Goal: Information Seeking & Learning: Find specific fact

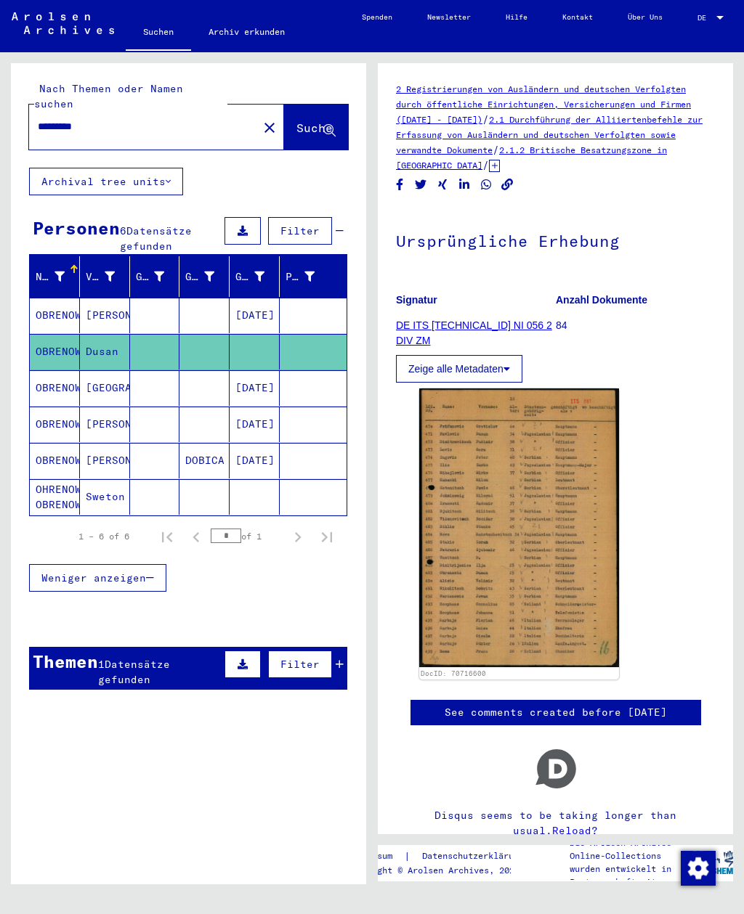
click at [261, 119] on mat-icon "close" at bounding box center [269, 127] width 17 height 17
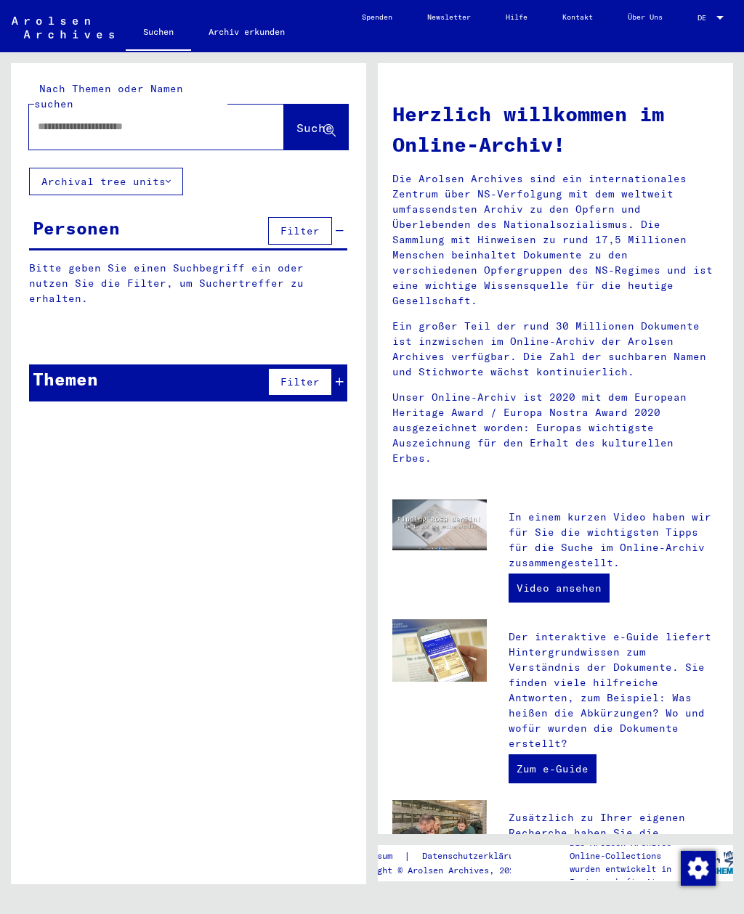
click at [168, 119] on input "text" at bounding box center [139, 126] width 203 height 15
type input "********"
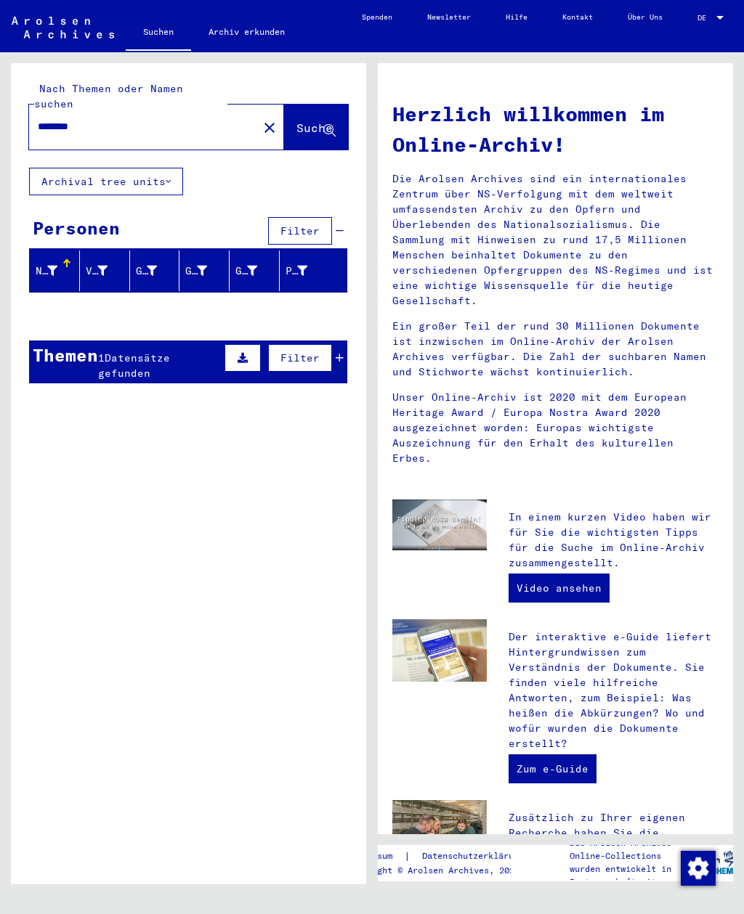
click at [115, 360] on span "Datensätze gefunden" at bounding box center [134, 365] width 72 height 28
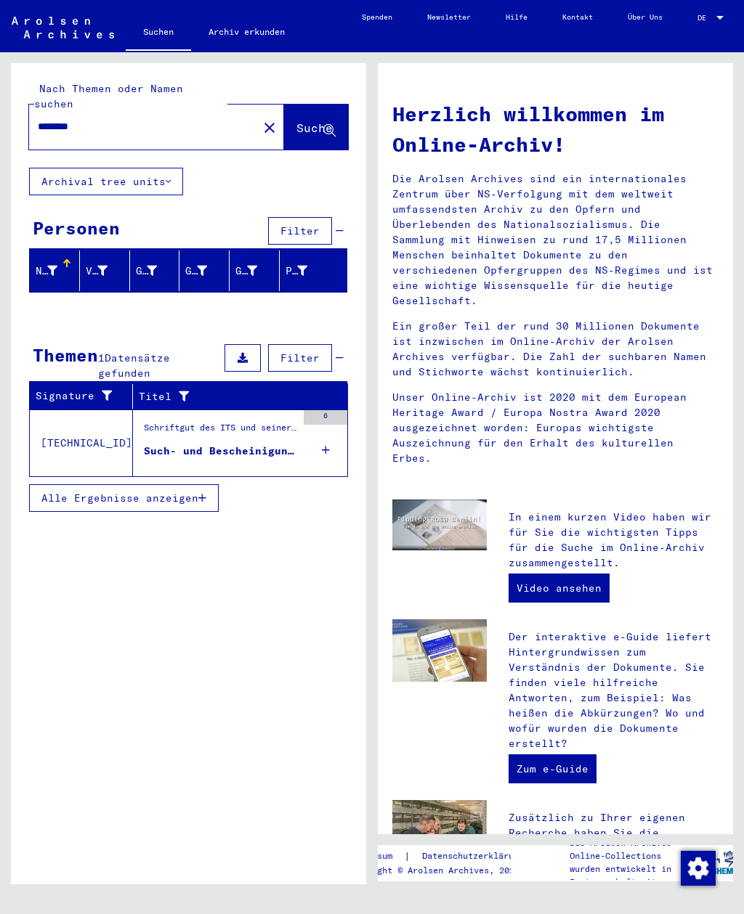
click at [169, 444] on div "Such- und Bescheinigungsvorgang Nr. 378.659 für [PERSON_NAME][GEOGRAPHIC_DATA] …" at bounding box center [220, 451] width 152 height 15
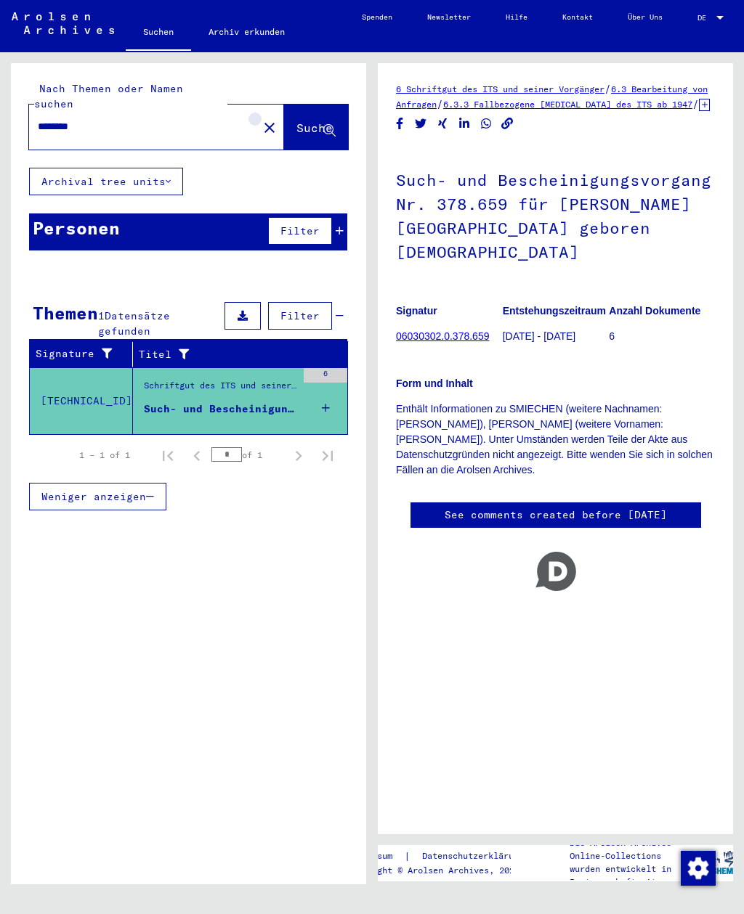
click at [261, 119] on mat-icon "close" at bounding box center [269, 127] width 17 height 17
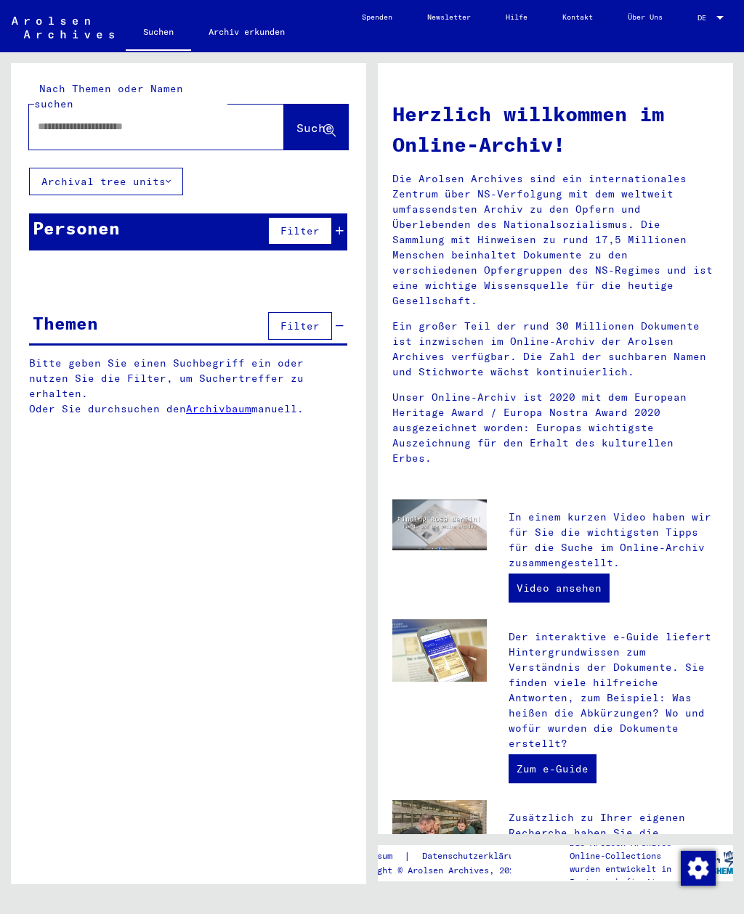
click at [152, 119] on input "text" at bounding box center [139, 126] width 203 height 15
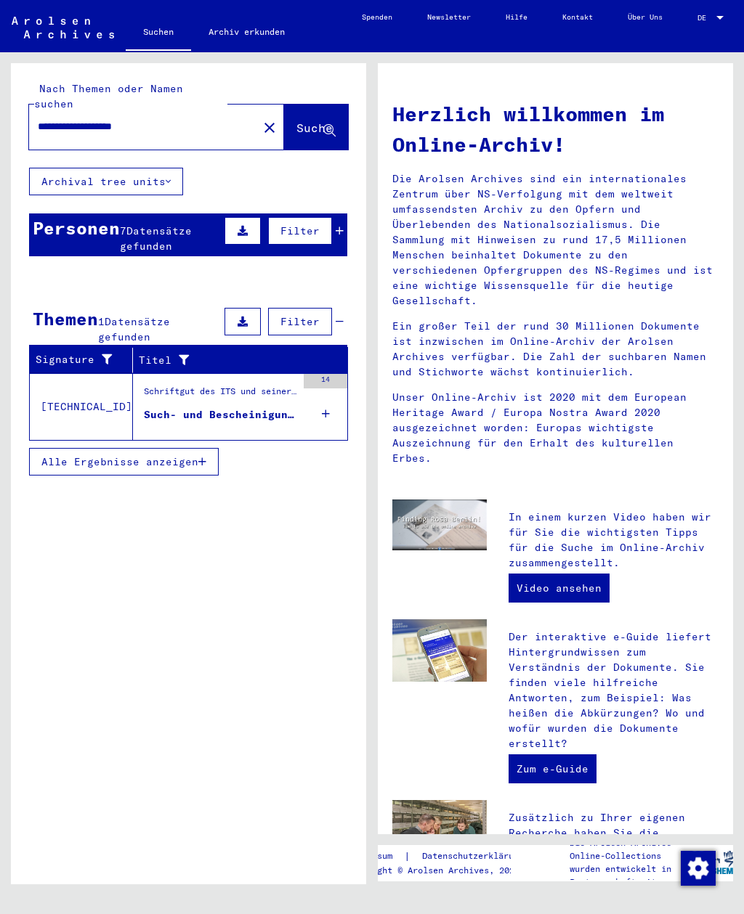
click at [84, 221] on div "Personen" at bounding box center [76, 228] width 87 height 26
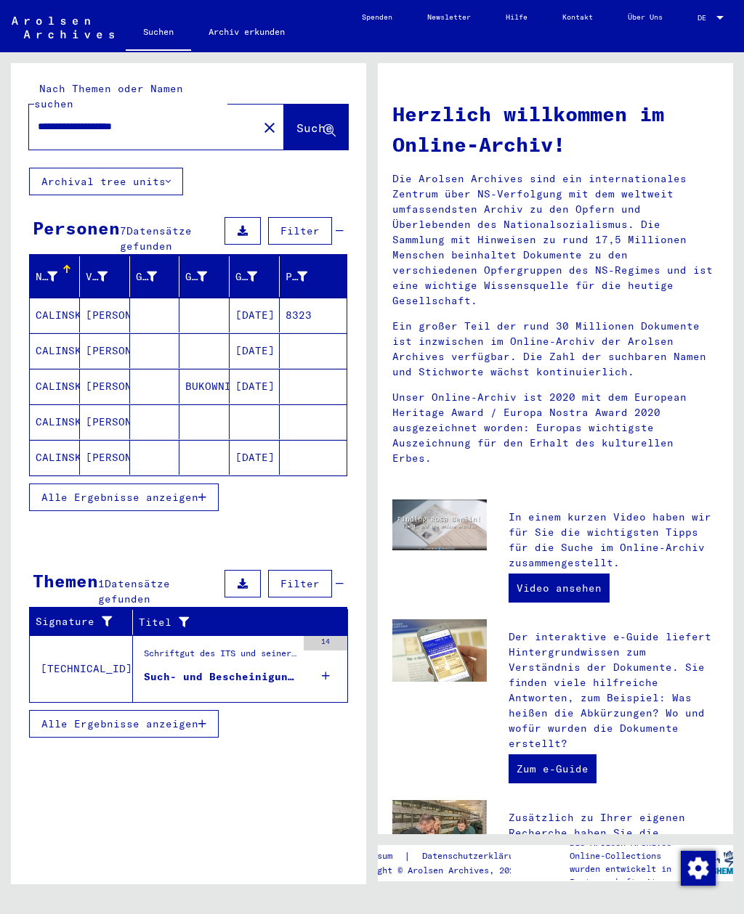
click at [53, 305] on mat-cell "CALINSKI" at bounding box center [55, 315] width 50 height 35
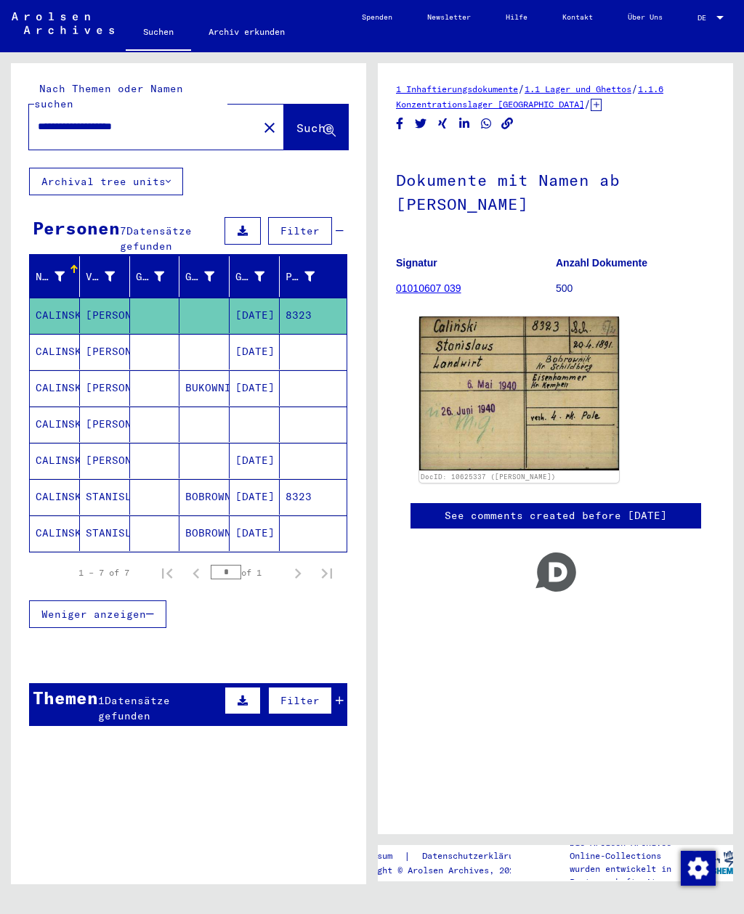
click at [62, 338] on mat-cell "CALINSKI" at bounding box center [55, 352] width 50 height 36
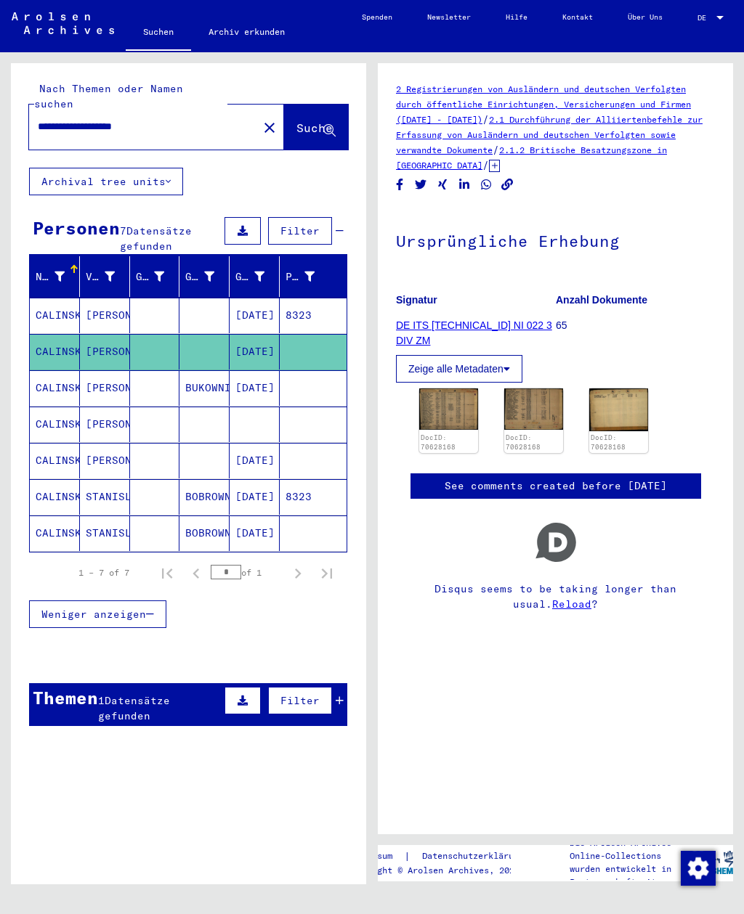
click at [465, 407] on img at bounding box center [448, 408] width 59 height 41
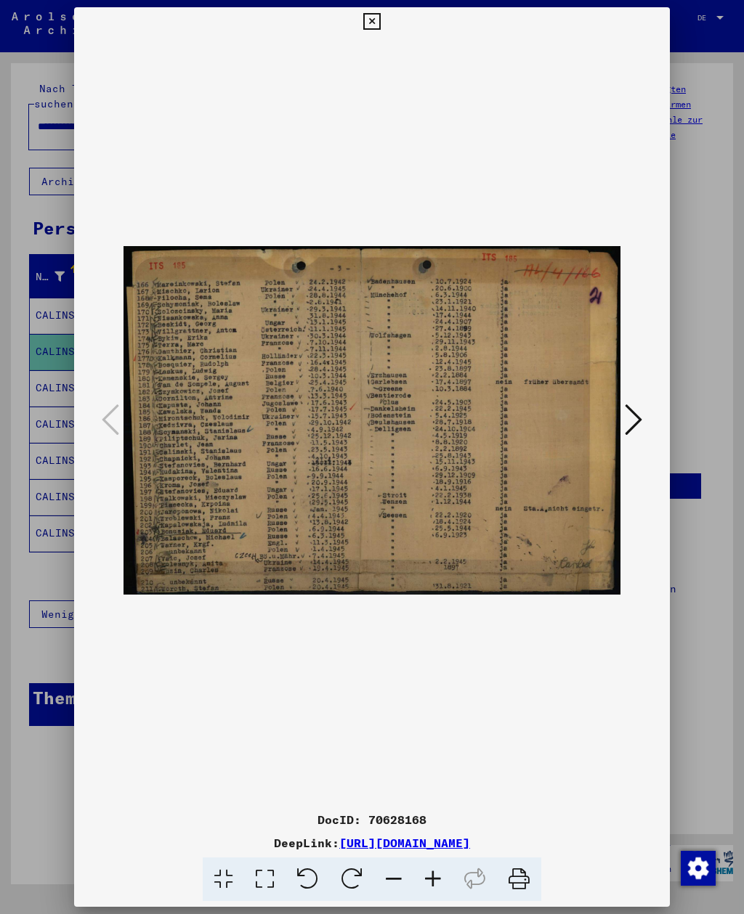
click at [384, 33] on button at bounding box center [371, 21] width 25 height 29
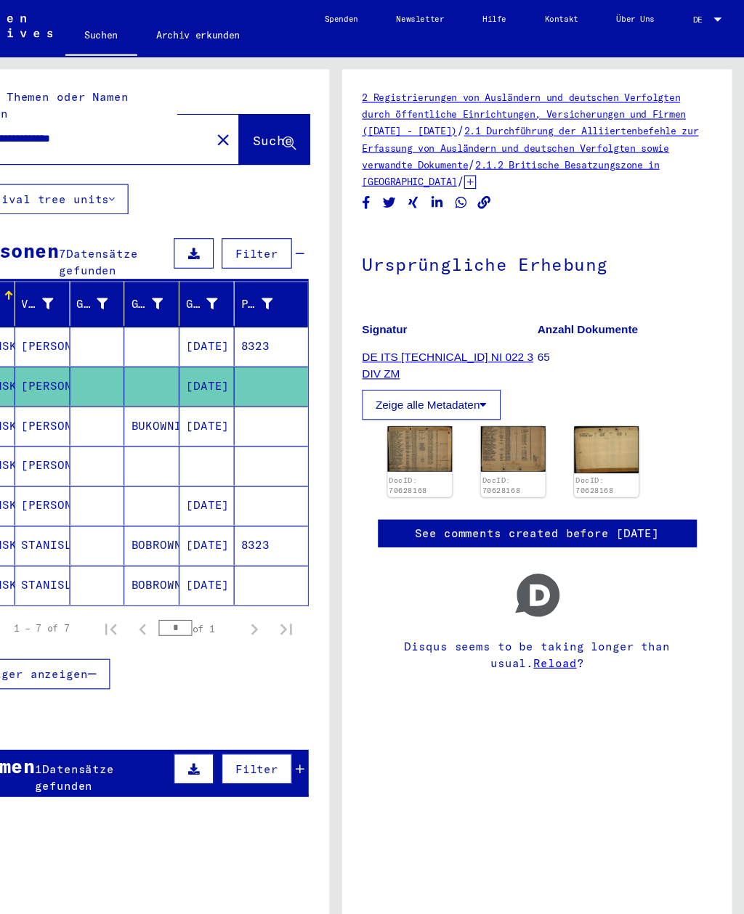
click at [419, 401] on img at bounding box center [448, 408] width 59 height 41
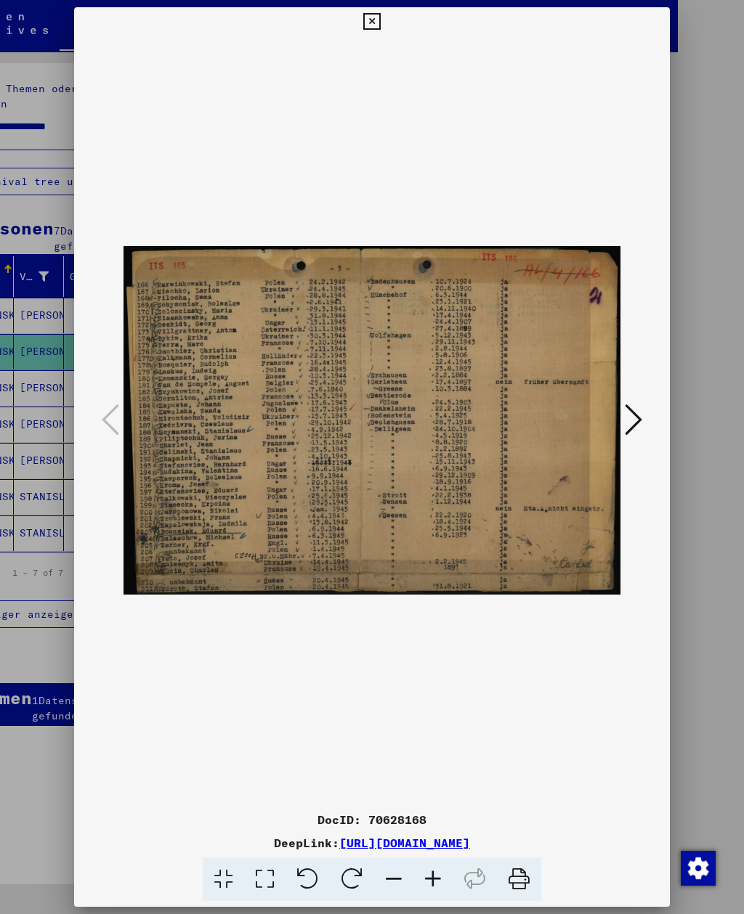
click at [380, 23] on icon at bounding box center [371, 21] width 17 height 17
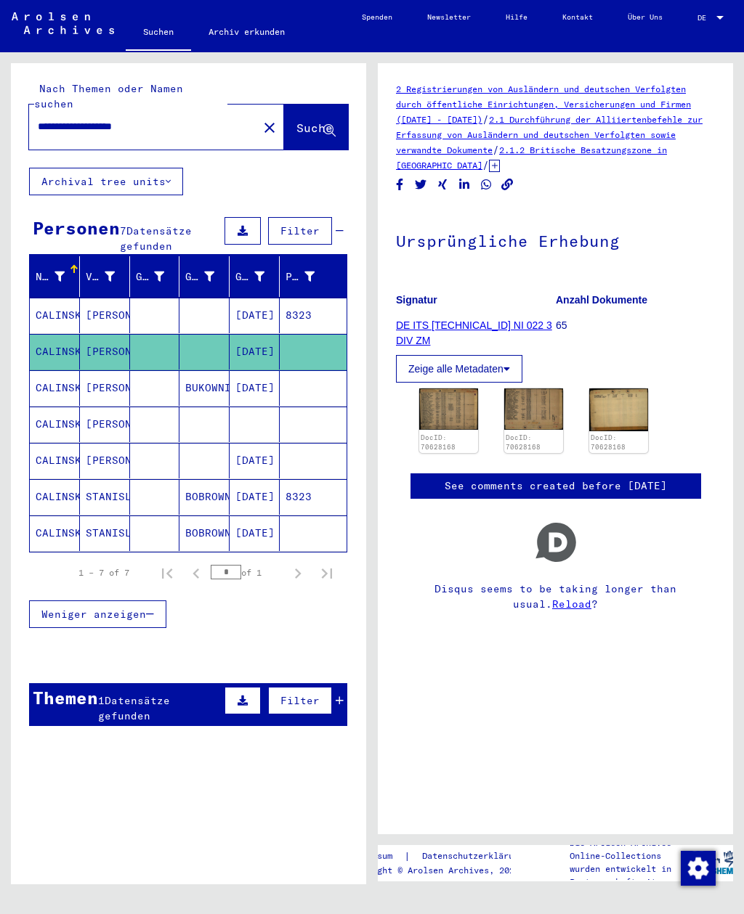
click at [67, 375] on mat-cell "CALINSKI" at bounding box center [55, 388] width 50 height 36
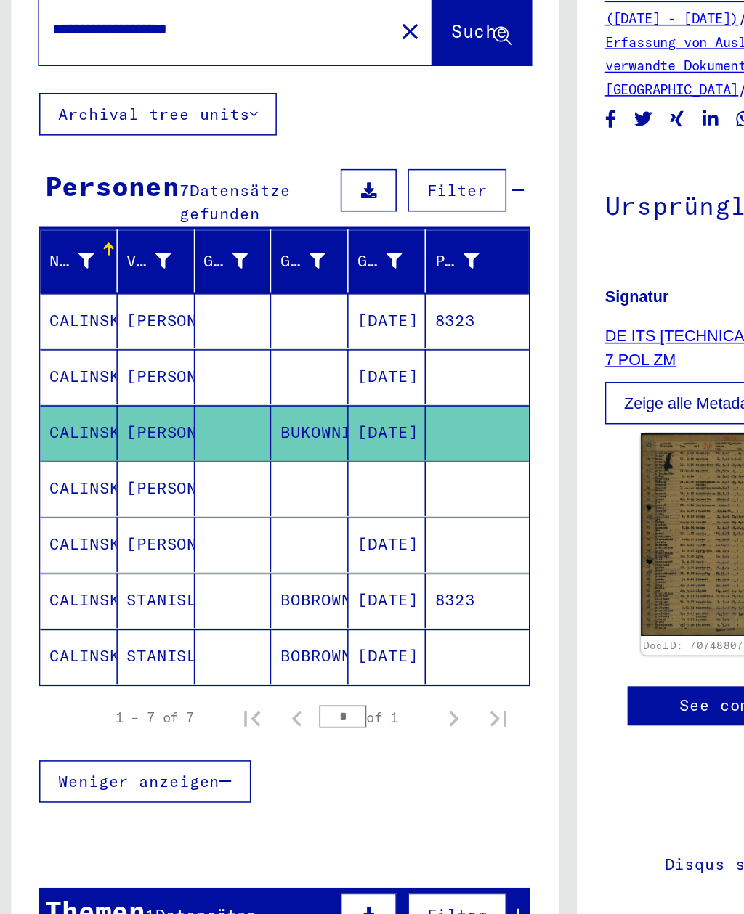
click at [49, 407] on mat-cell "CALINSKI" at bounding box center [55, 425] width 50 height 36
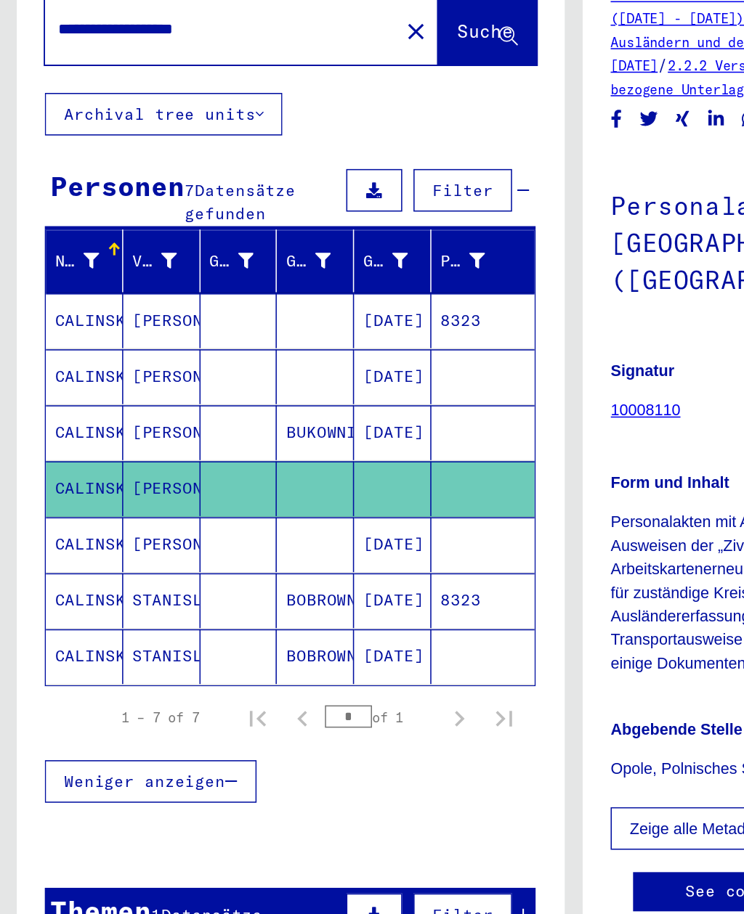
click at [70, 443] on mat-cell "CALINSKI" at bounding box center [55, 461] width 50 height 36
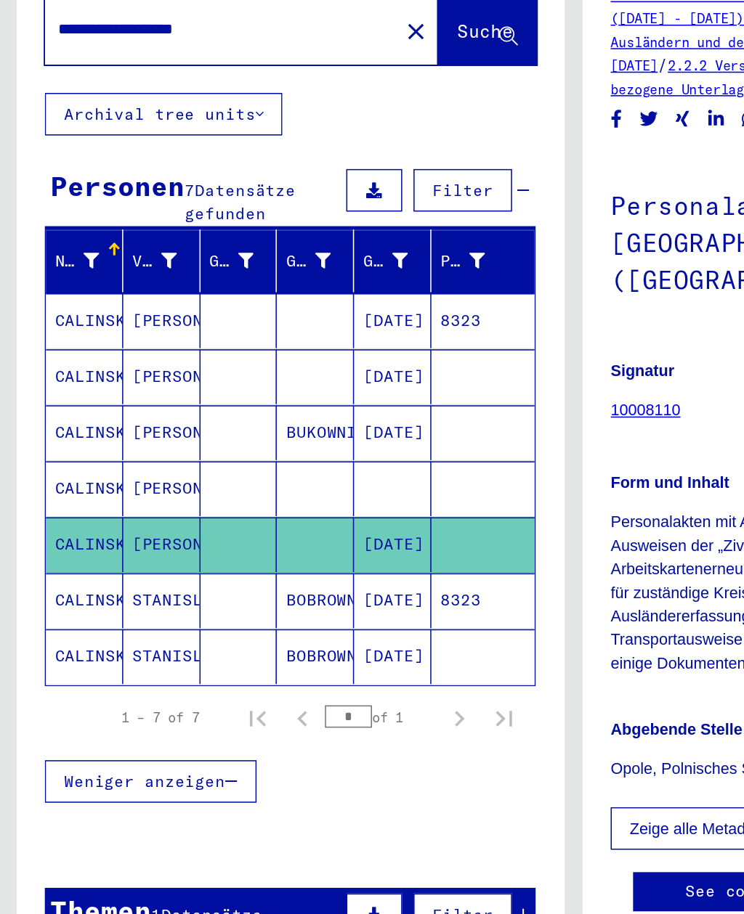
click at [86, 479] on mat-cell "STANISLAUS" at bounding box center [105, 497] width 50 height 36
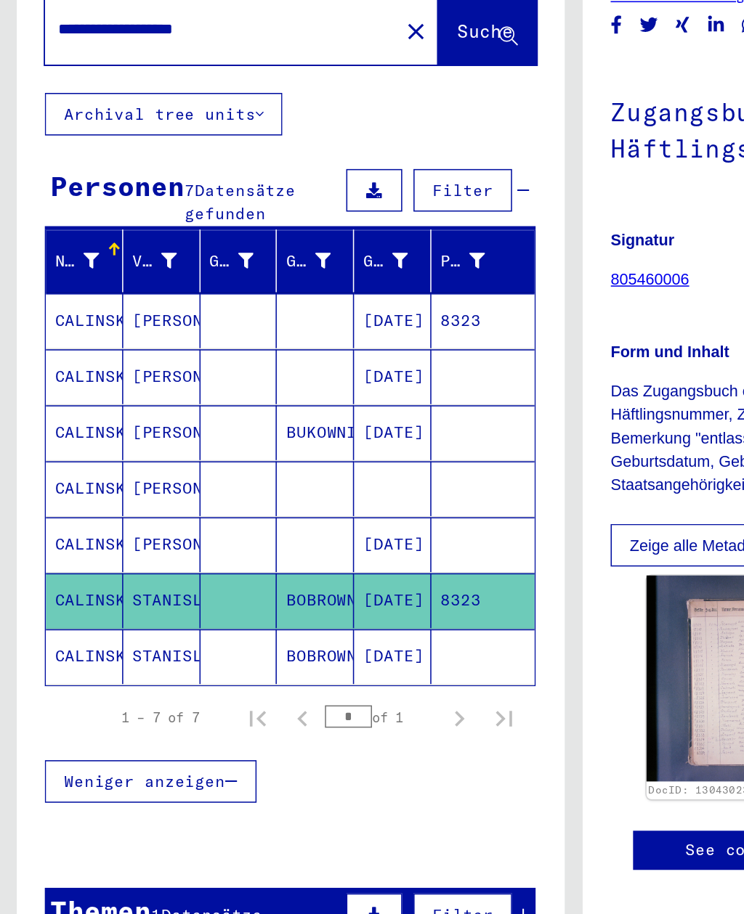
click at [118, 516] on mat-cell "STANISLAUS" at bounding box center [105, 534] width 50 height 36
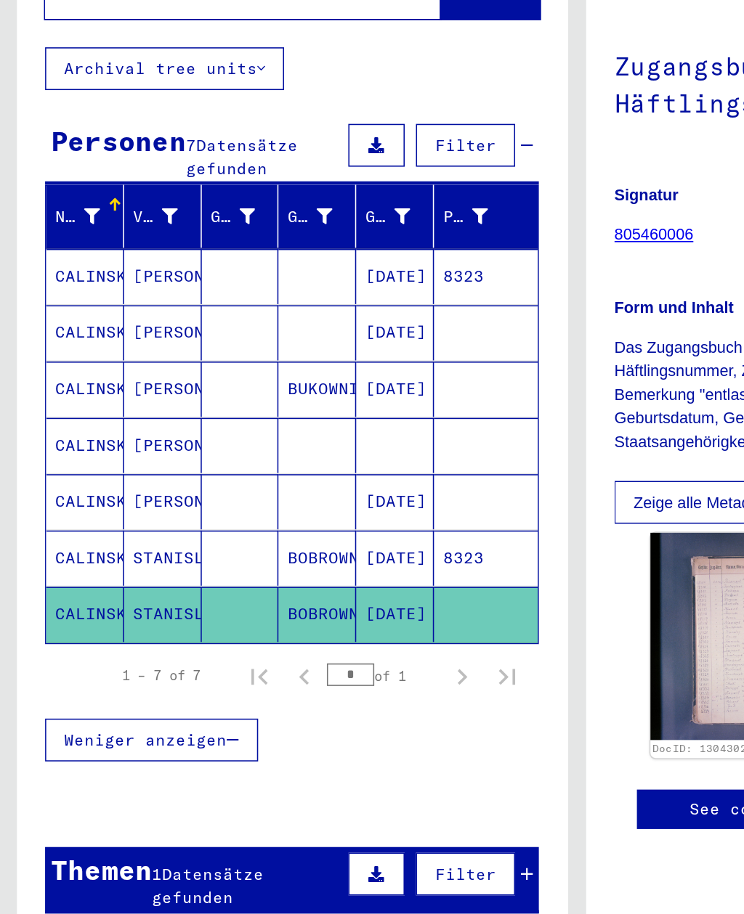
scroll to position [17, 0]
click at [163, 694] on span "Datensätze gefunden" at bounding box center [134, 708] width 72 height 28
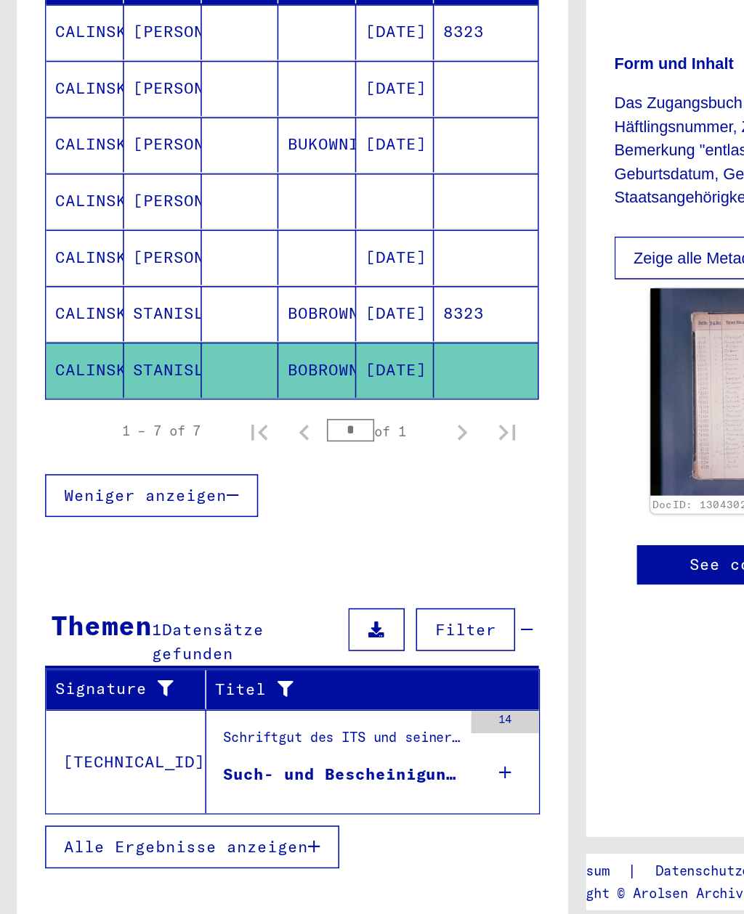
click at [180, 764] on figure "Schriftgut des ITS und seiner Vorgänger > Bearbeitung von Anfragen > Fallbezoge…" at bounding box center [220, 775] width 152 height 22
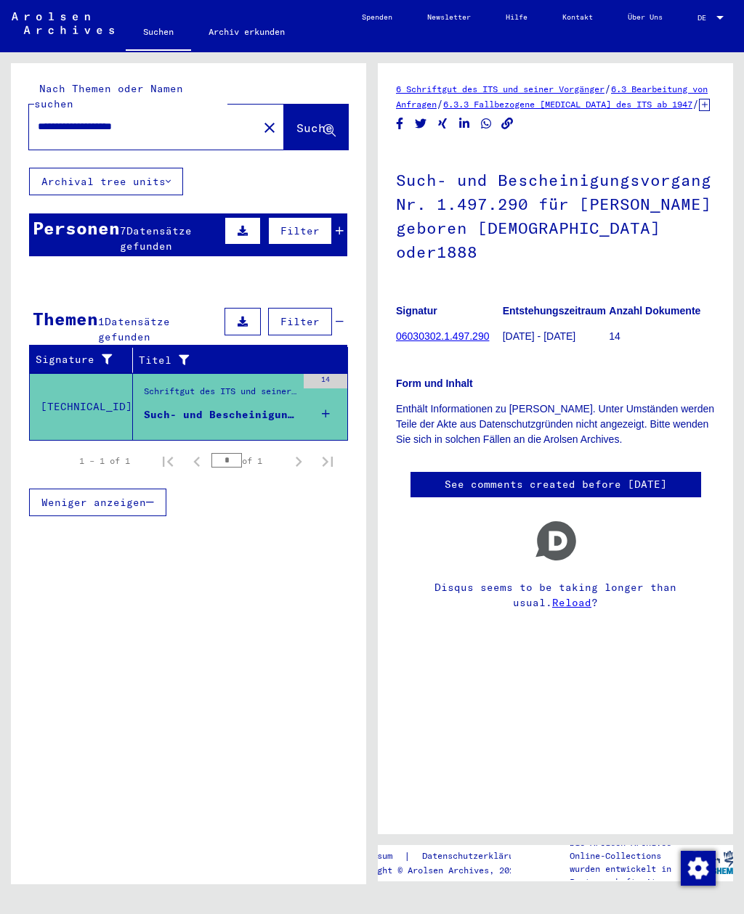
click at [81, 219] on div "Personen" at bounding box center [76, 228] width 87 height 26
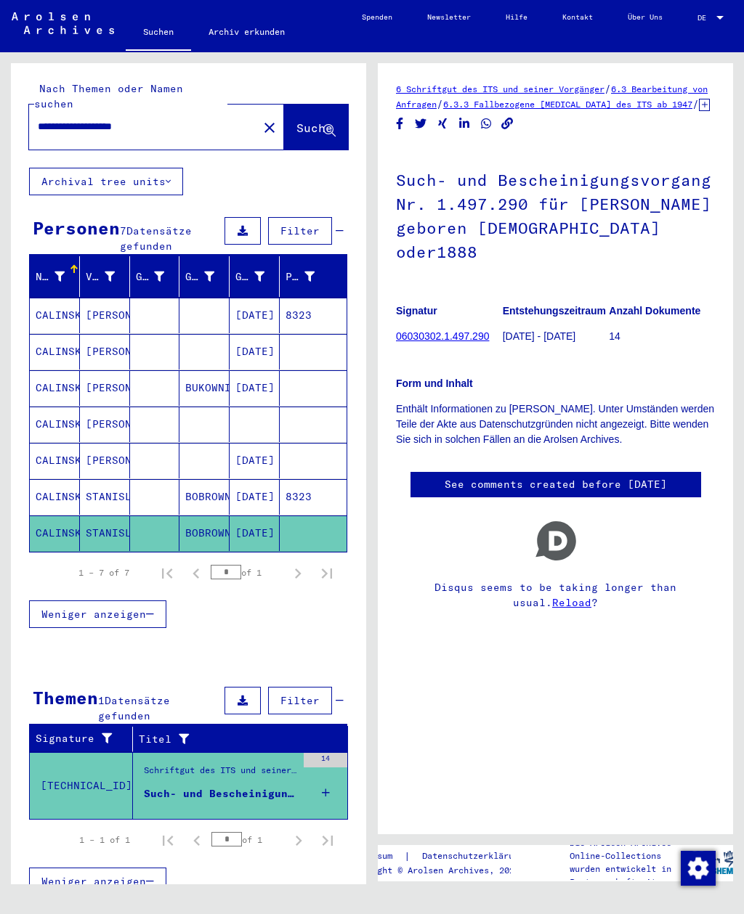
click at [133, 300] on mat-cell at bounding box center [155, 316] width 50 height 36
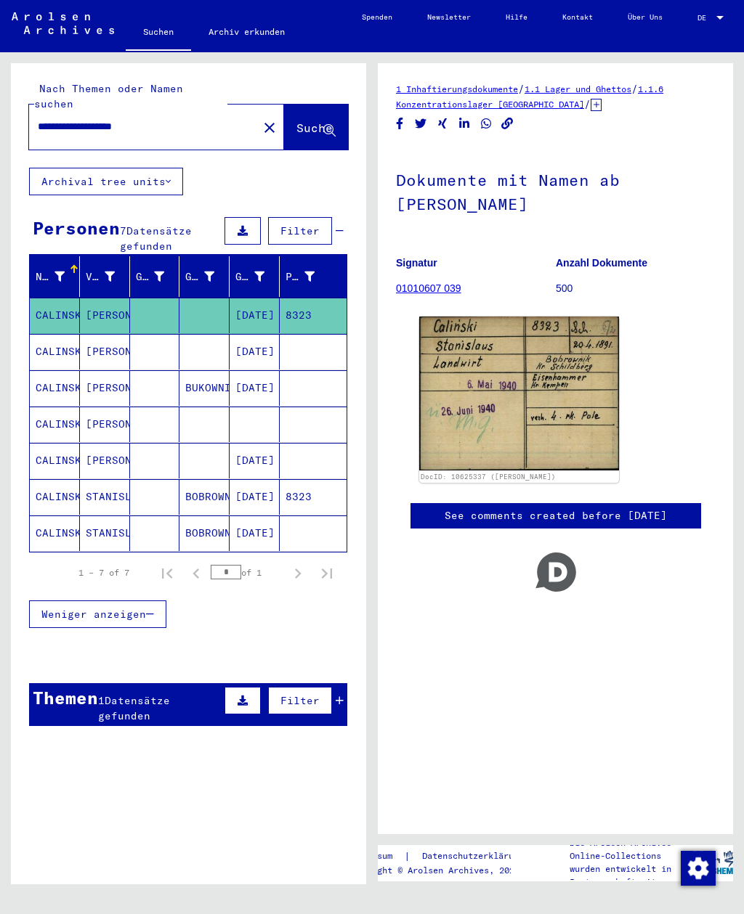
click at [151, 334] on mat-cell at bounding box center [155, 352] width 50 height 36
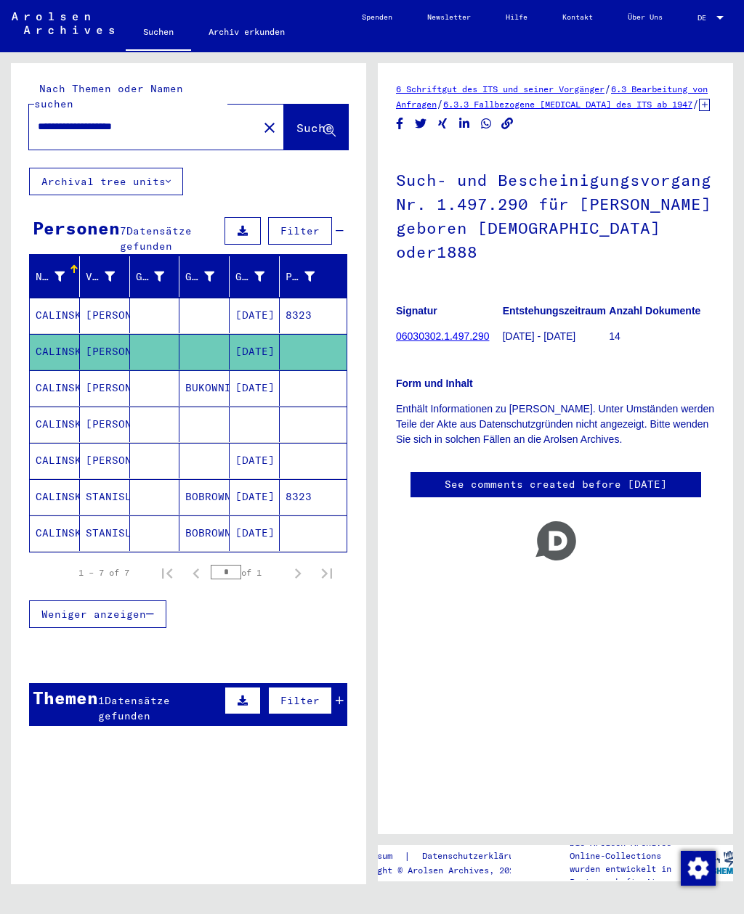
click at [35, 110] on div "**********" at bounding box center [139, 126] width 220 height 33
click at [44, 119] on input "**********" at bounding box center [143, 126] width 211 height 15
click at [293, 123] on button "Suche" at bounding box center [316, 127] width 64 height 45
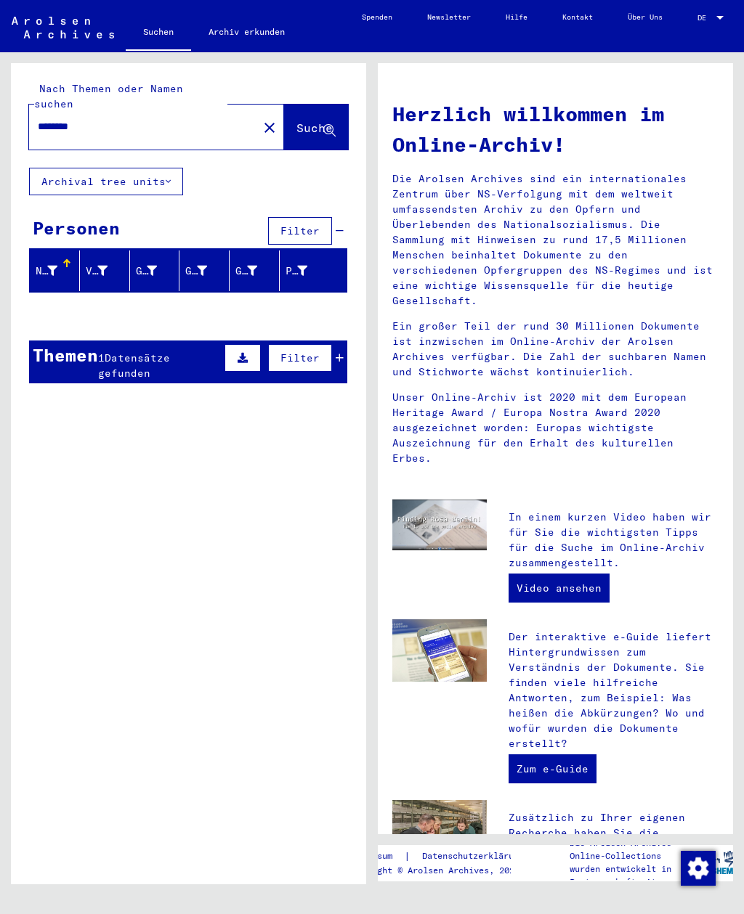
click at [42, 119] on input "********" at bounding box center [139, 126] width 203 height 15
click at [49, 119] on input "********" at bounding box center [139, 126] width 203 height 15
click at [50, 119] on input "********" at bounding box center [139, 126] width 203 height 15
paste input "text"
type input "********"
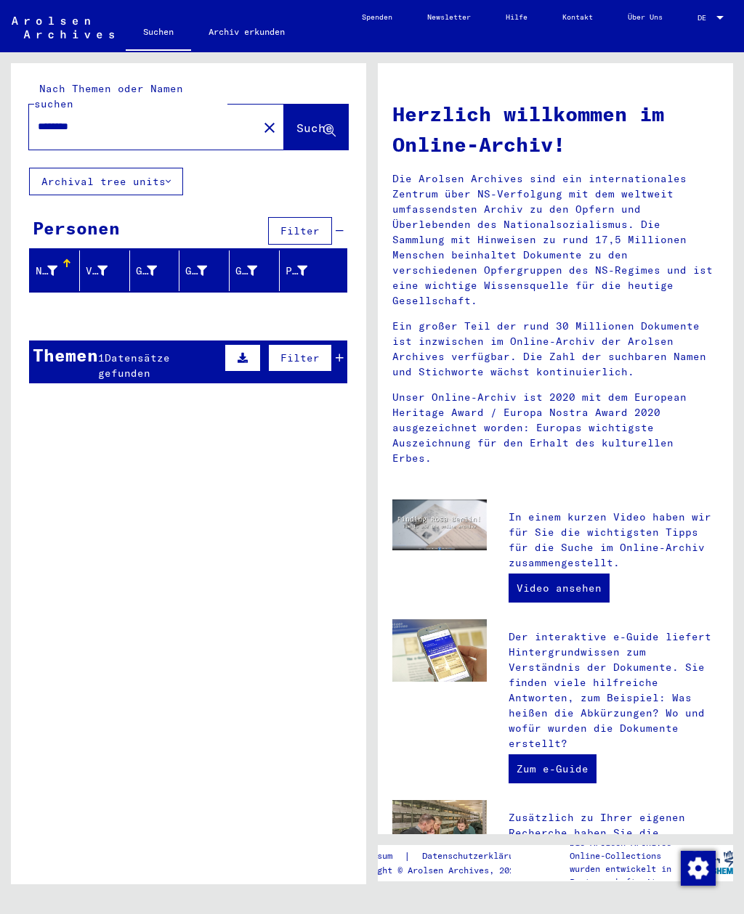
click at [302, 121] on span "Suche" at bounding box center [314, 128] width 36 height 15
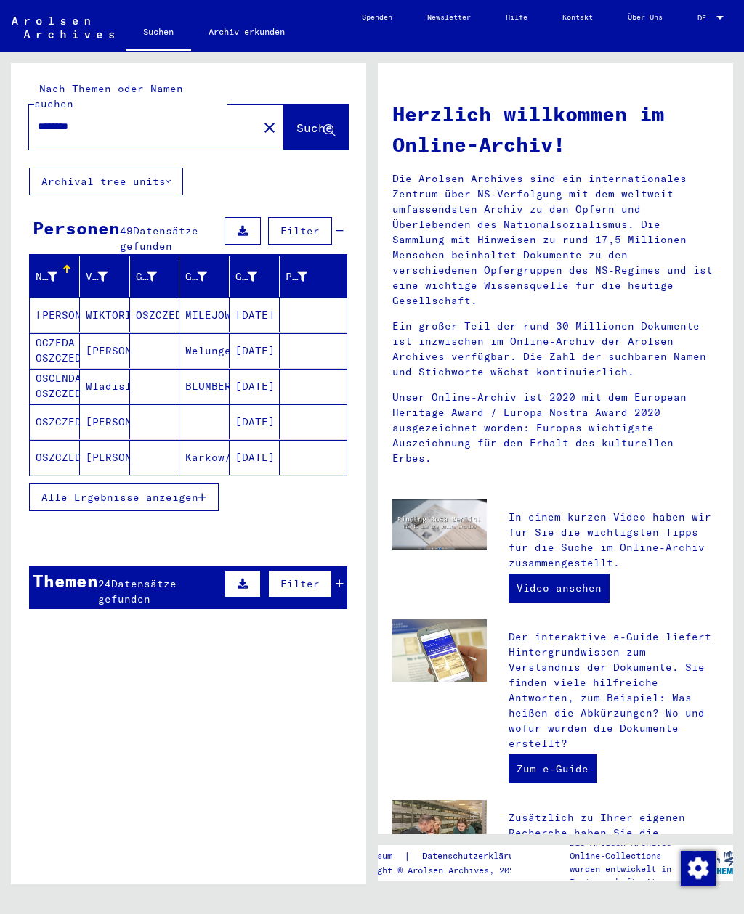
click at [47, 301] on mat-cell "[PERSON_NAME]" at bounding box center [55, 315] width 50 height 35
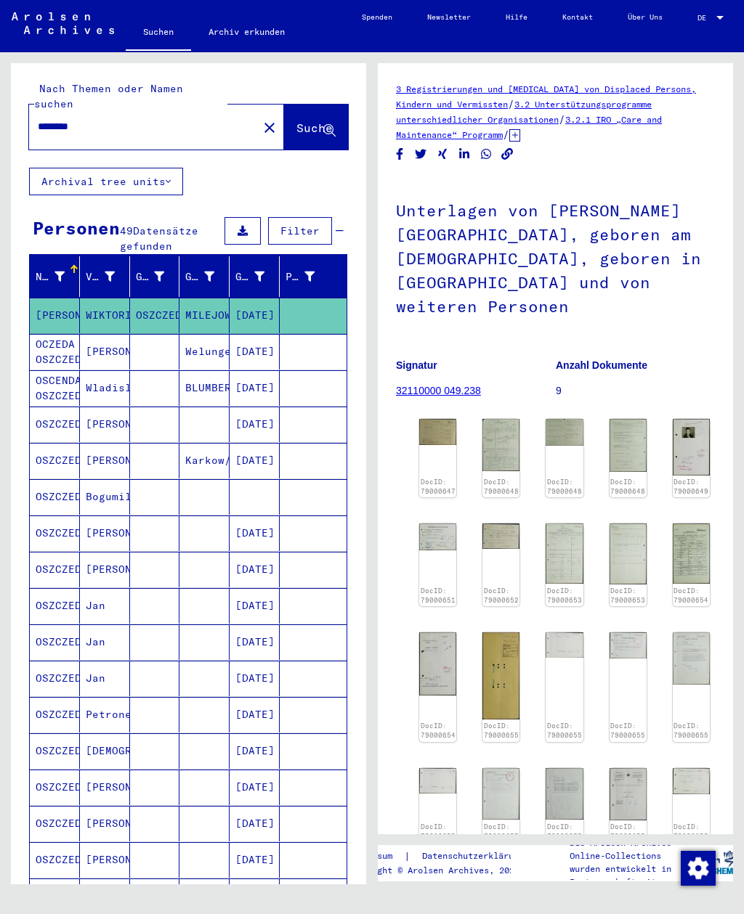
click at [432, 432] on img at bounding box center [437, 432] width 37 height 26
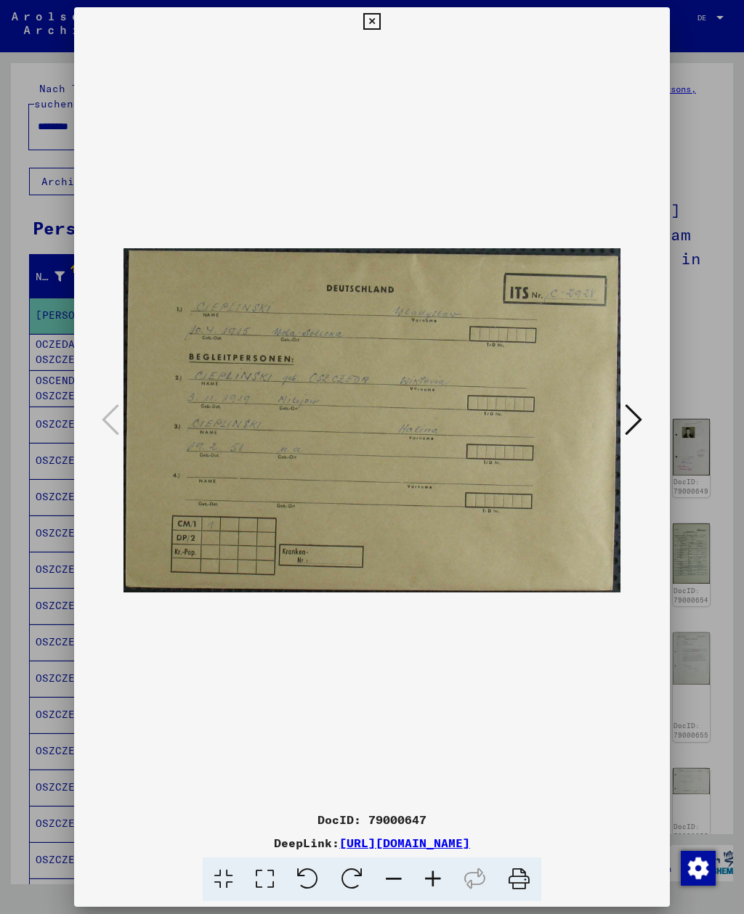
click at [639, 418] on icon at bounding box center [632, 419] width 17 height 35
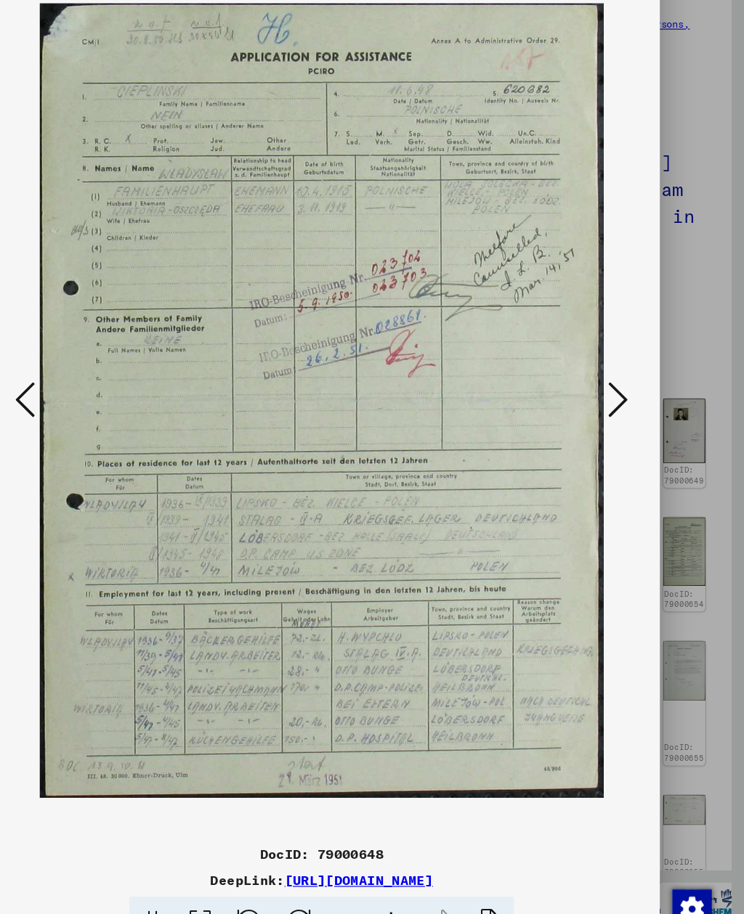
click at [624, 402] on icon at bounding box center [632, 419] width 17 height 35
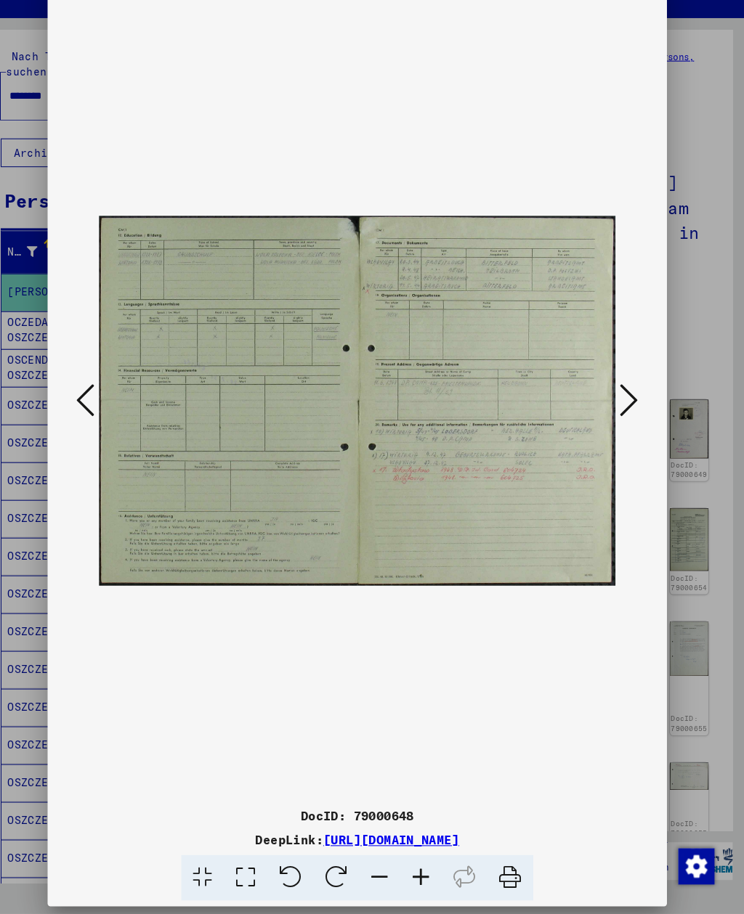
click at [624, 402] on icon at bounding box center [632, 419] width 17 height 35
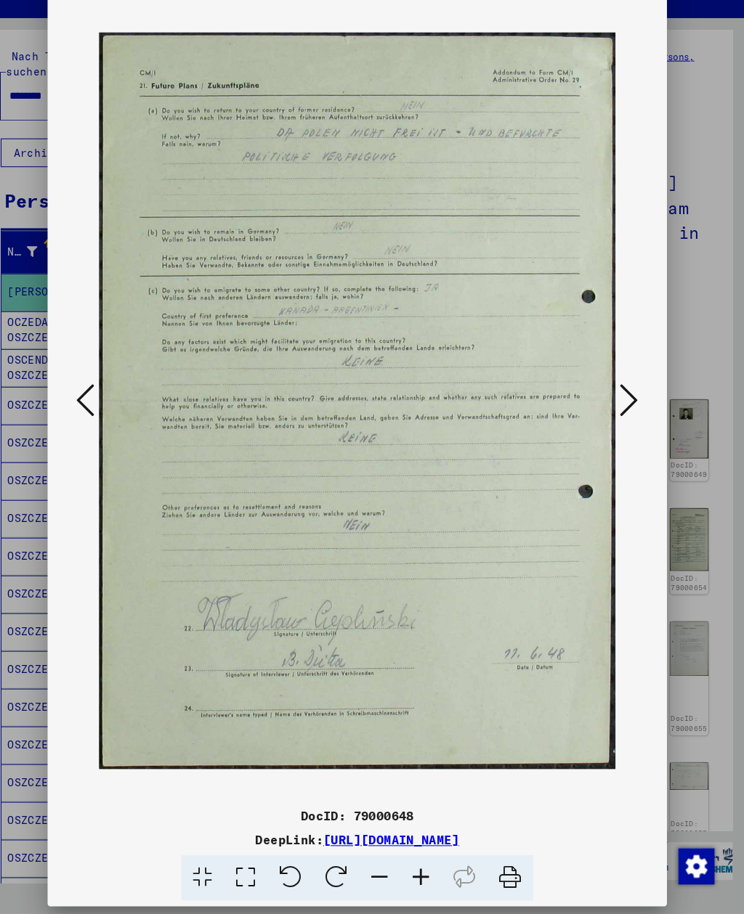
click at [624, 402] on icon at bounding box center [632, 419] width 17 height 35
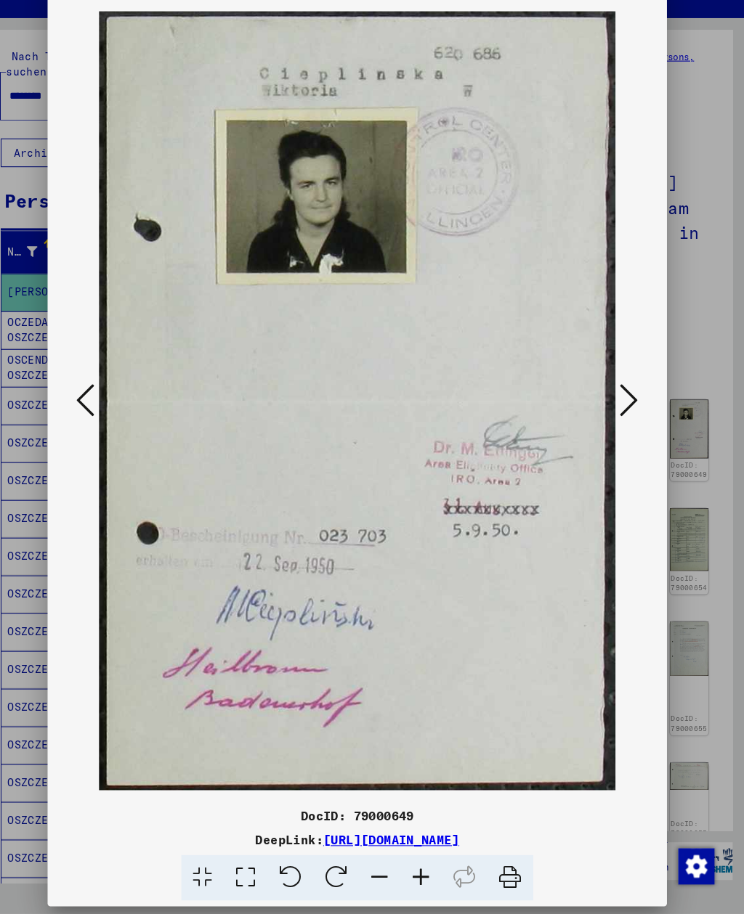
click at [624, 402] on icon at bounding box center [632, 419] width 17 height 35
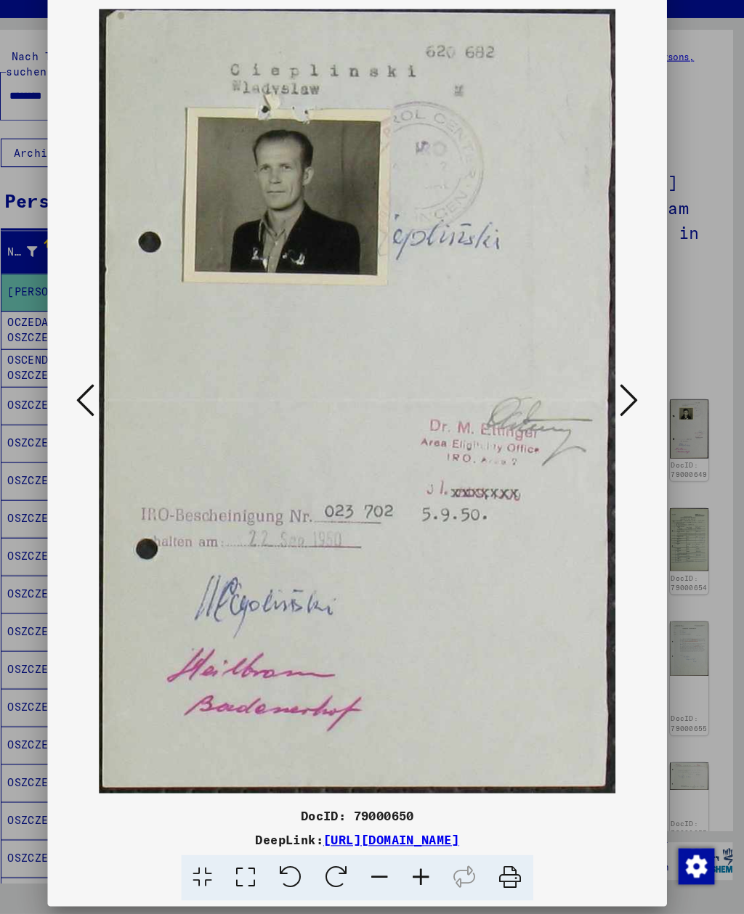
click at [624, 402] on icon at bounding box center [632, 419] width 17 height 35
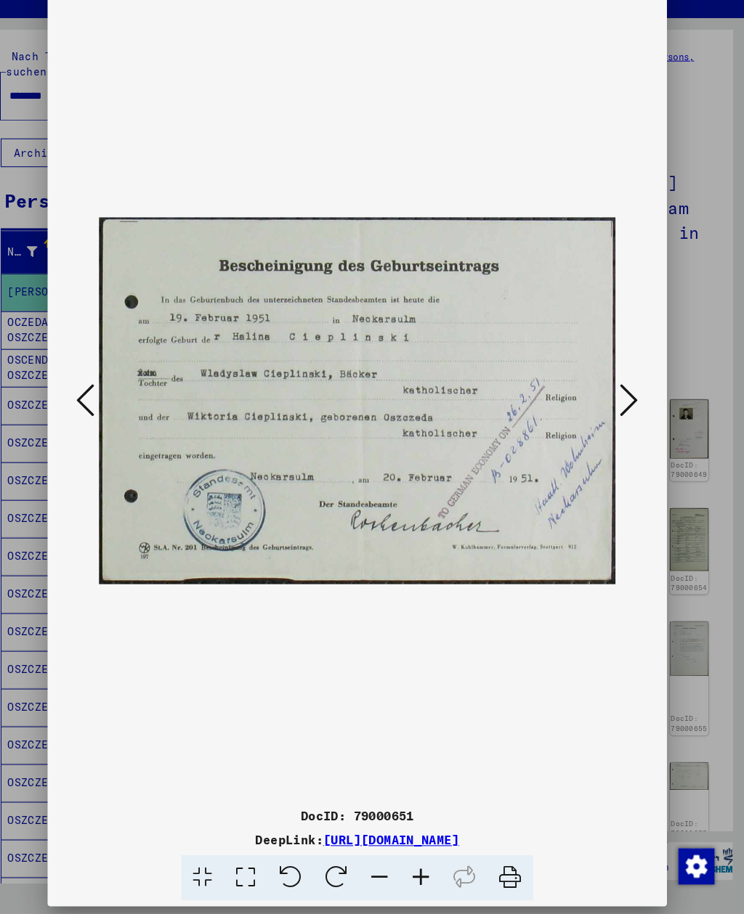
click at [624, 402] on icon at bounding box center [632, 419] width 17 height 35
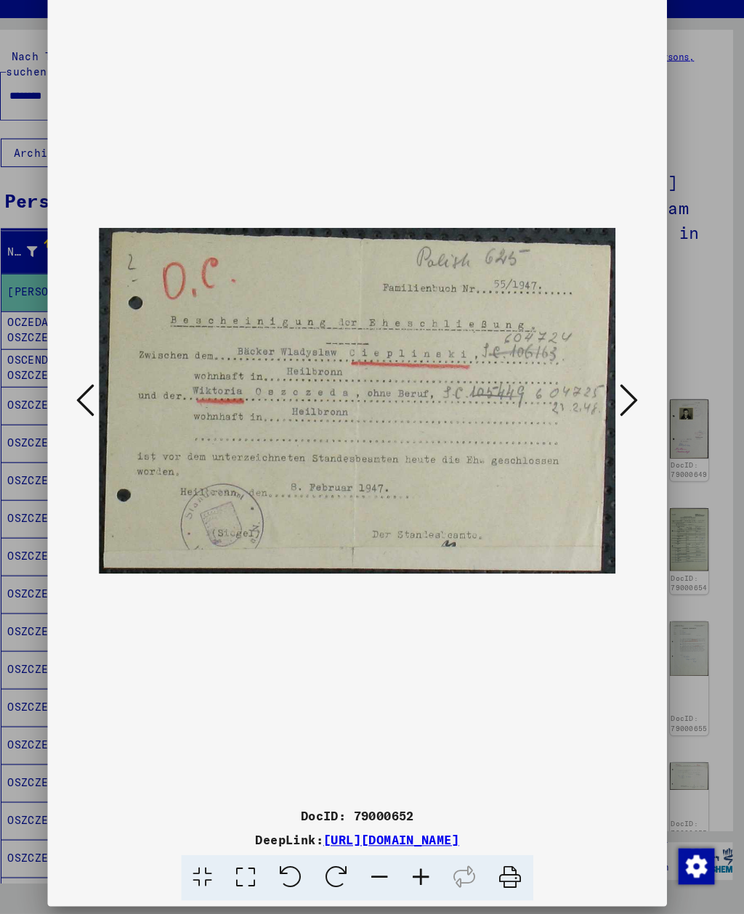
click at [624, 402] on icon at bounding box center [632, 419] width 17 height 35
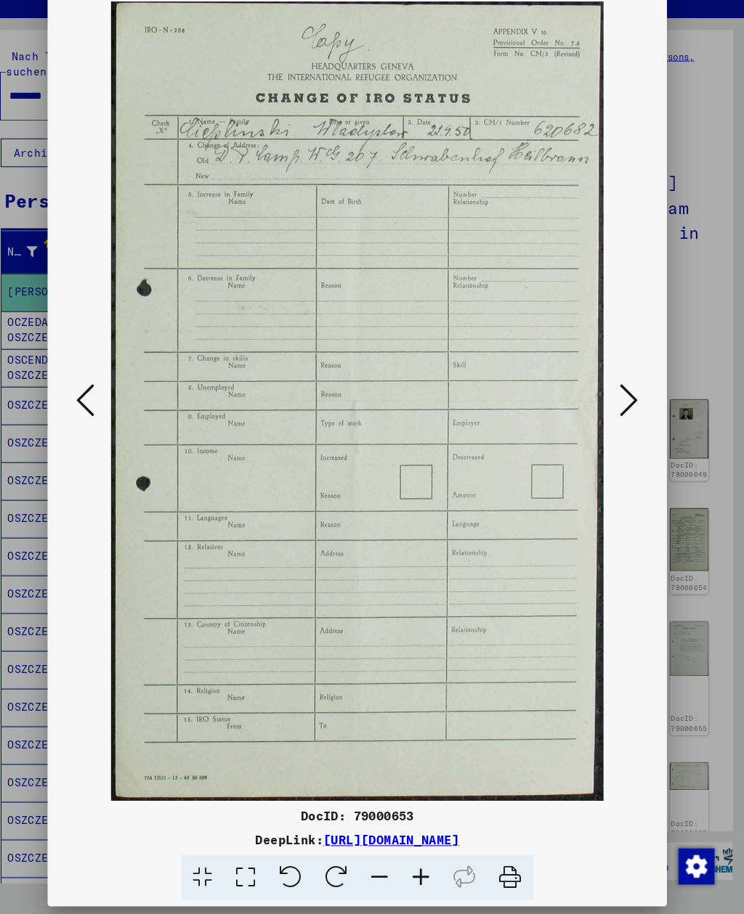
click at [624, 402] on icon at bounding box center [632, 419] width 17 height 35
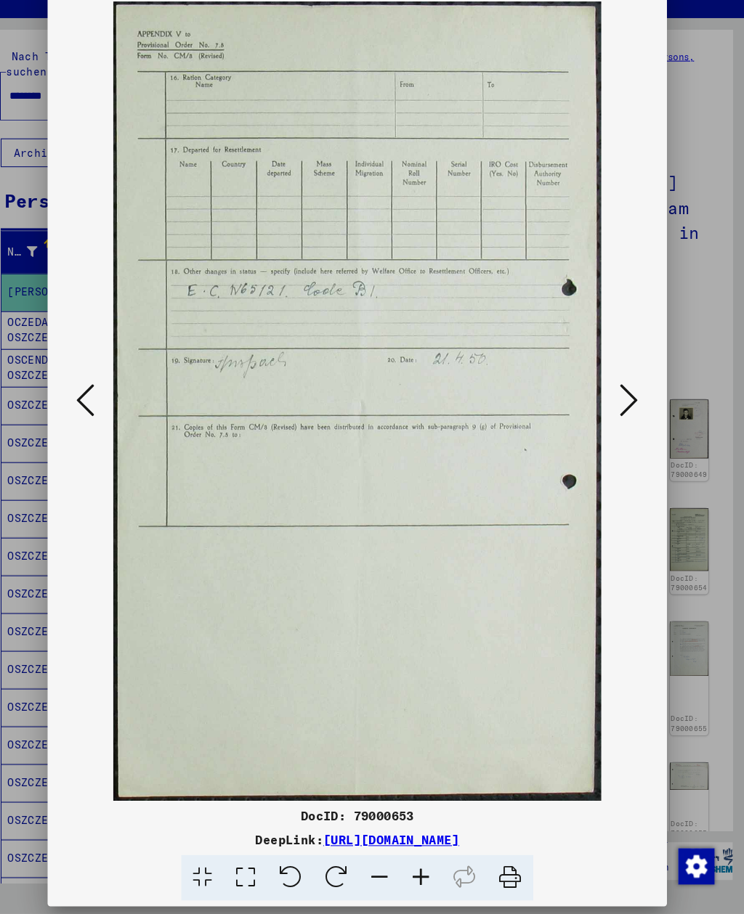
click at [624, 402] on icon at bounding box center [632, 419] width 17 height 35
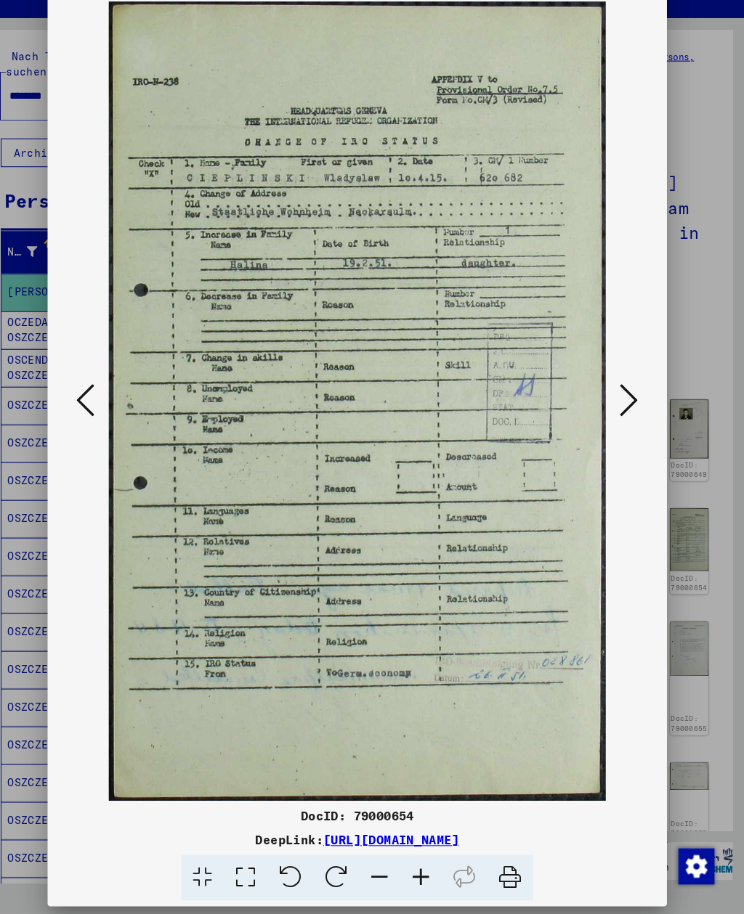
click at [624, 402] on icon at bounding box center [632, 419] width 17 height 35
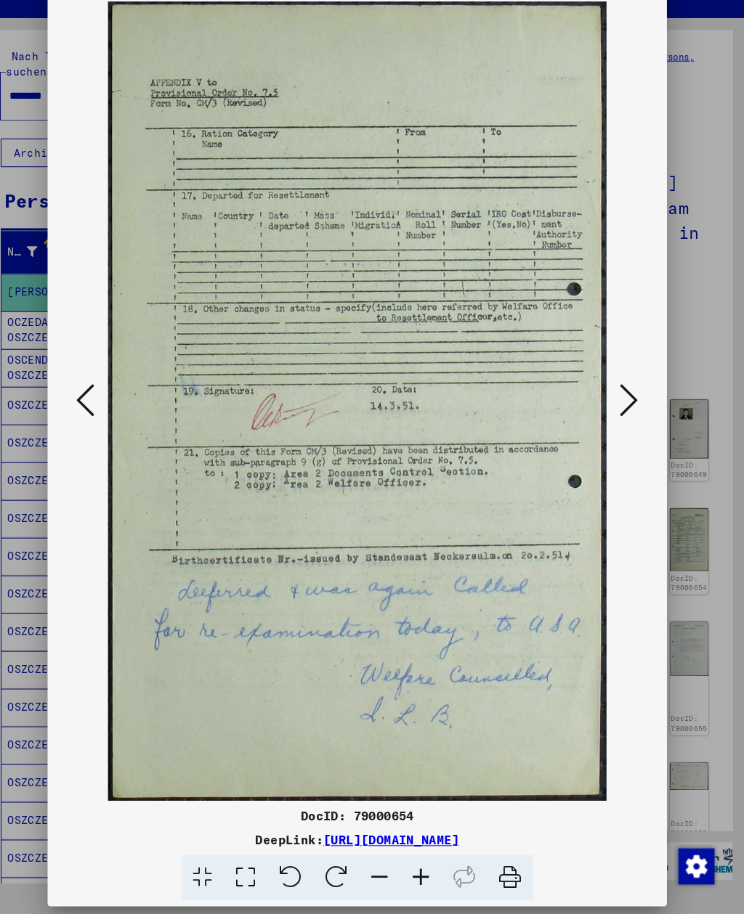
click at [624, 402] on icon at bounding box center [632, 419] width 17 height 35
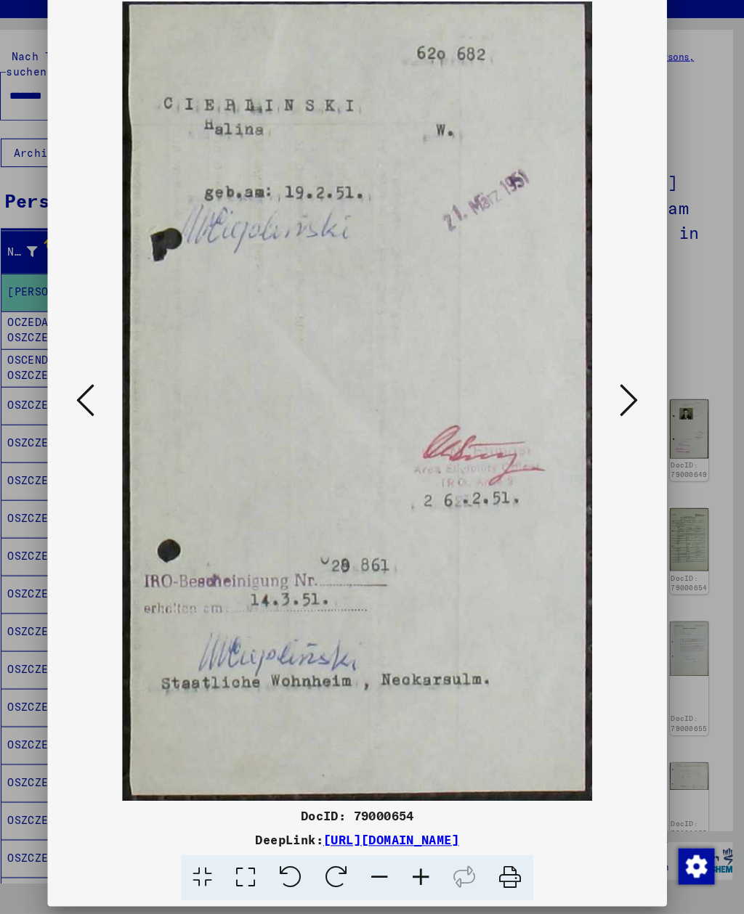
click at [624, 402] on icon at bounding box center [632, 419] width 17 height 35
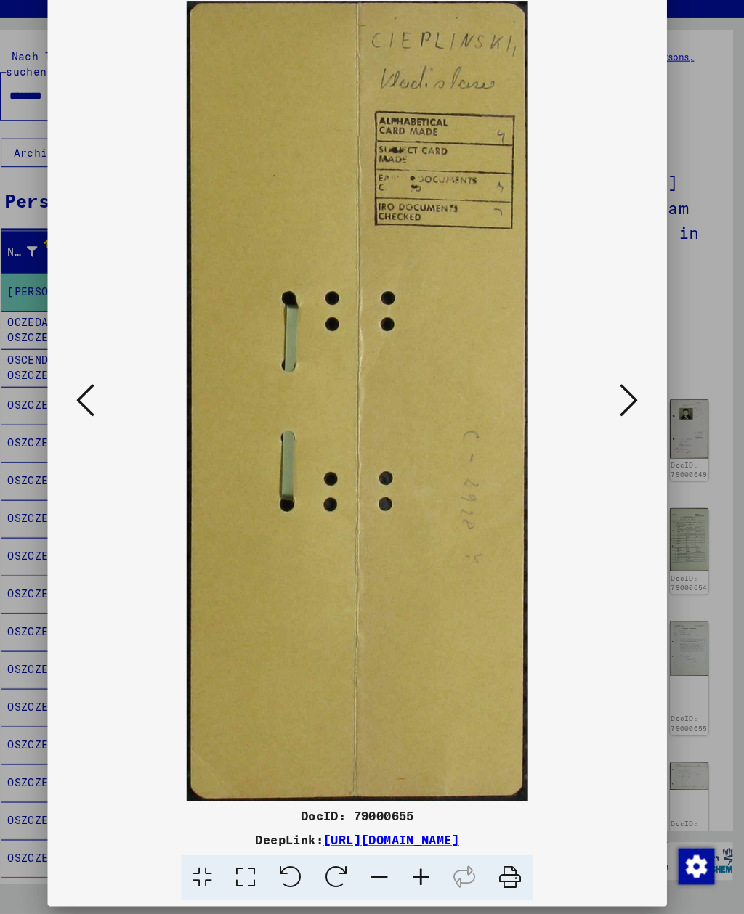
click at [624, 402] on icon at bounding box center [632, 419] width 17 height 35
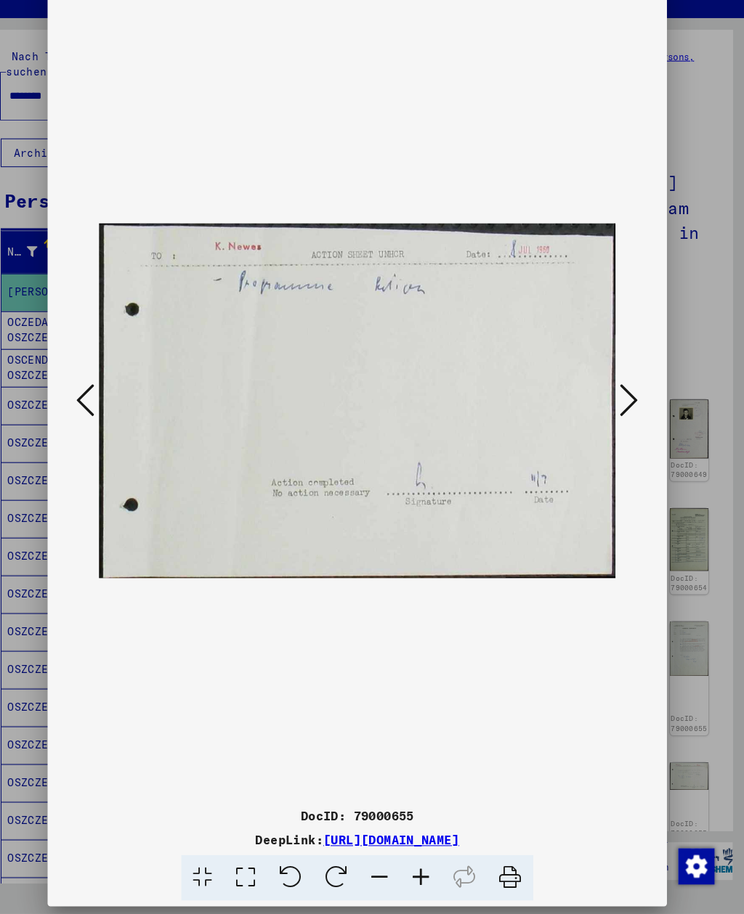
click at [624, 402] on icon at bounding box center [632, 419] width 17 height 35
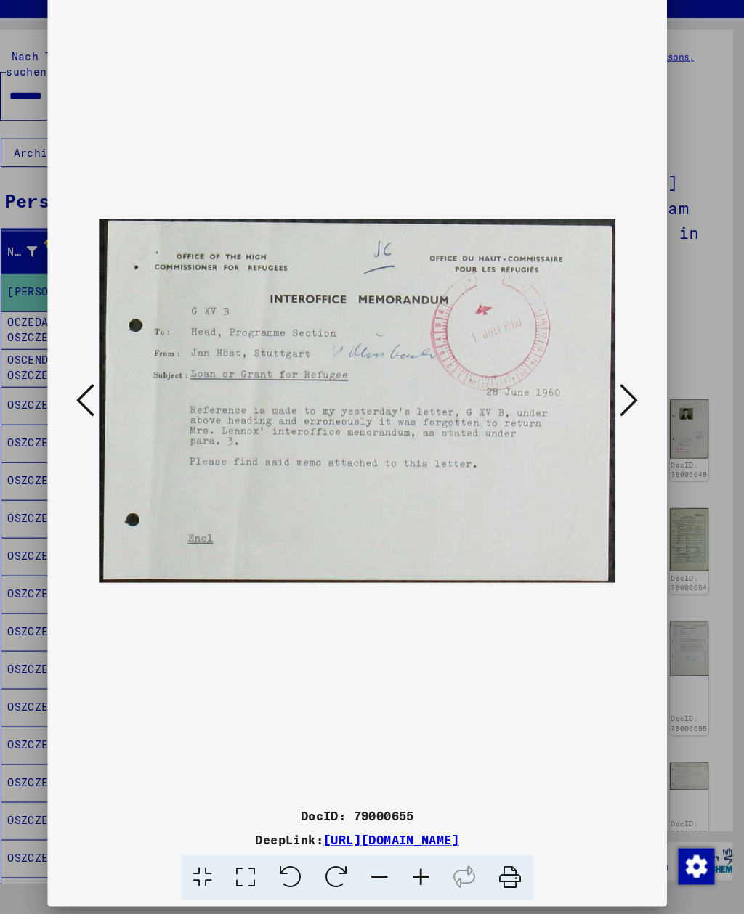
click at [624, 402] on icon at bounding box center [632, 419] width 17 height 35
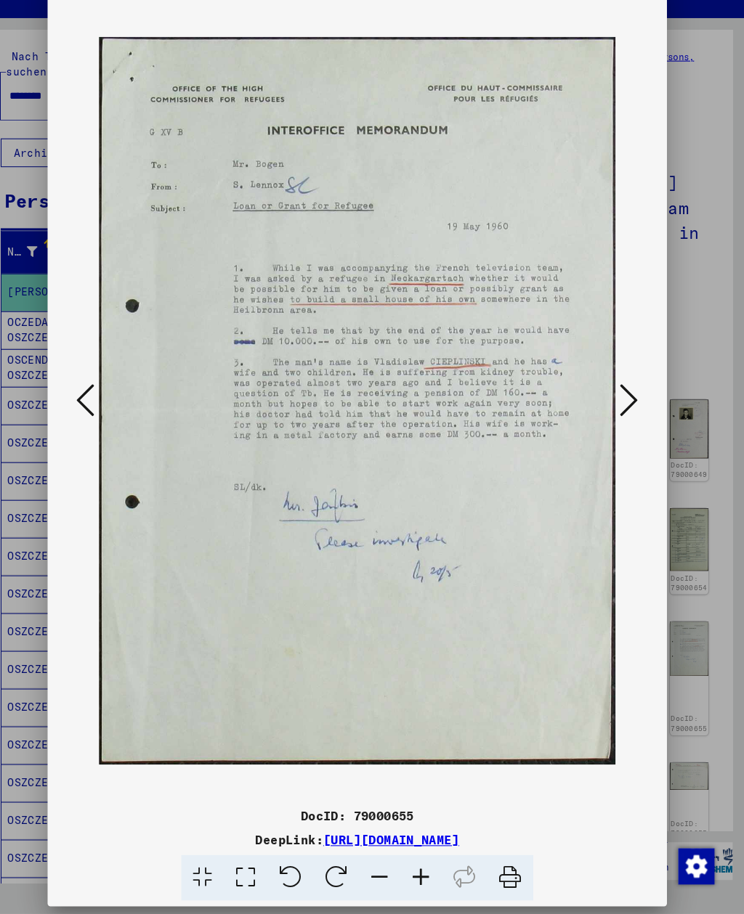
click at [620, 405] on button at bounding box center [633, 420] width 26 height 41
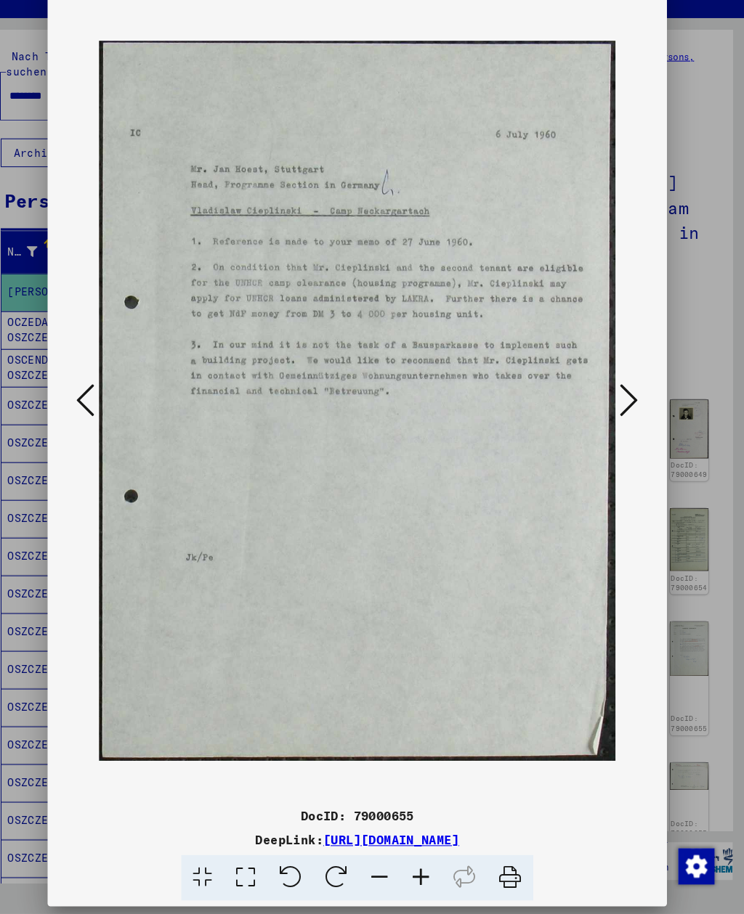
click at [620, 404] on button at bounding box center [633, 420] width 26 height 41
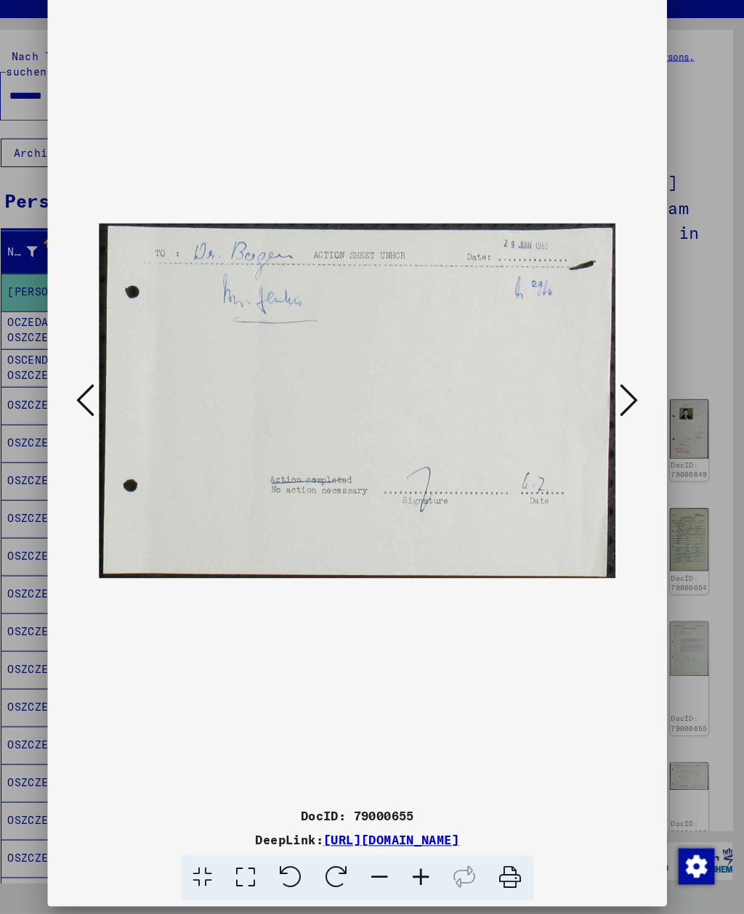
click at [620, 404] on button at bounding box center [633, 420] width 26 height 41
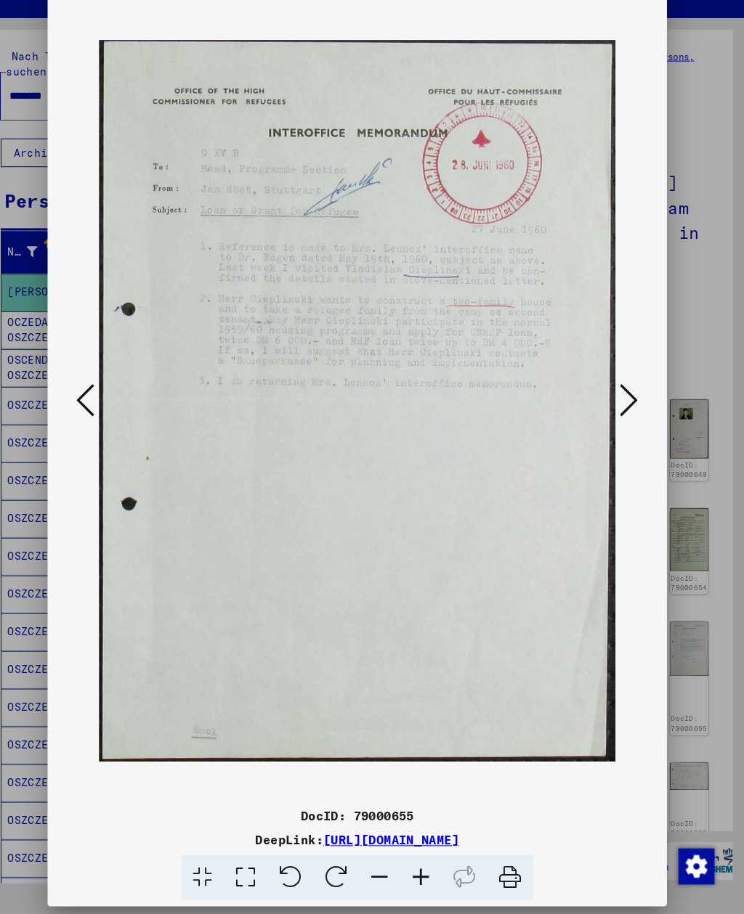
click at [620, 404] on button at bounding box center [633, 420] width 26 height 41
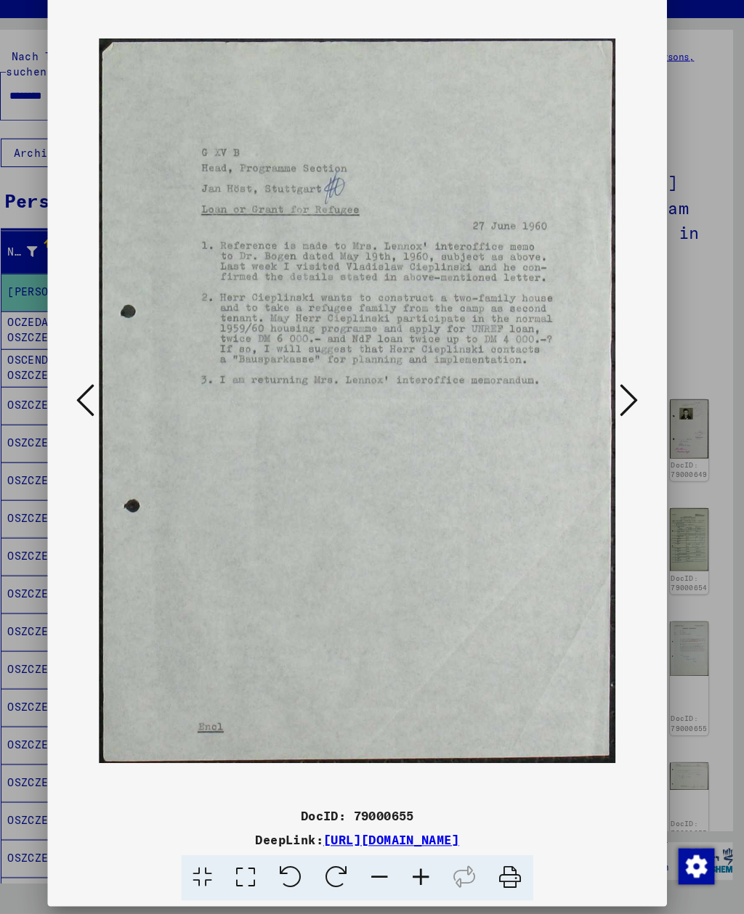
click at [624, 402] on icon at bounding box center [632, 419] width 17 height 35
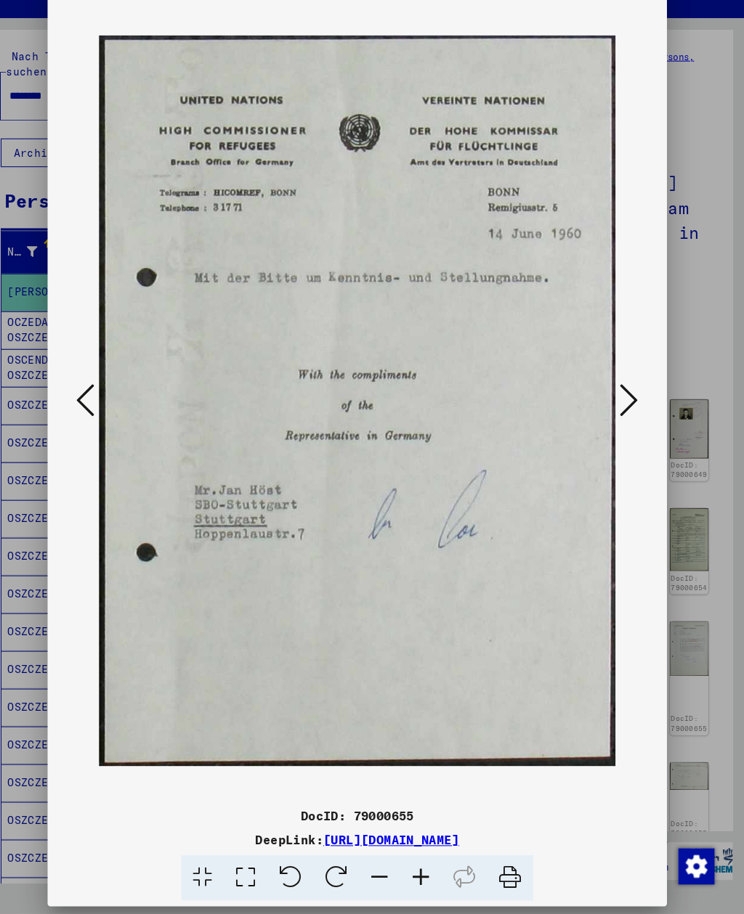
click at [624, 402] on icon at bounding box center [632, 419] width 17 height 35
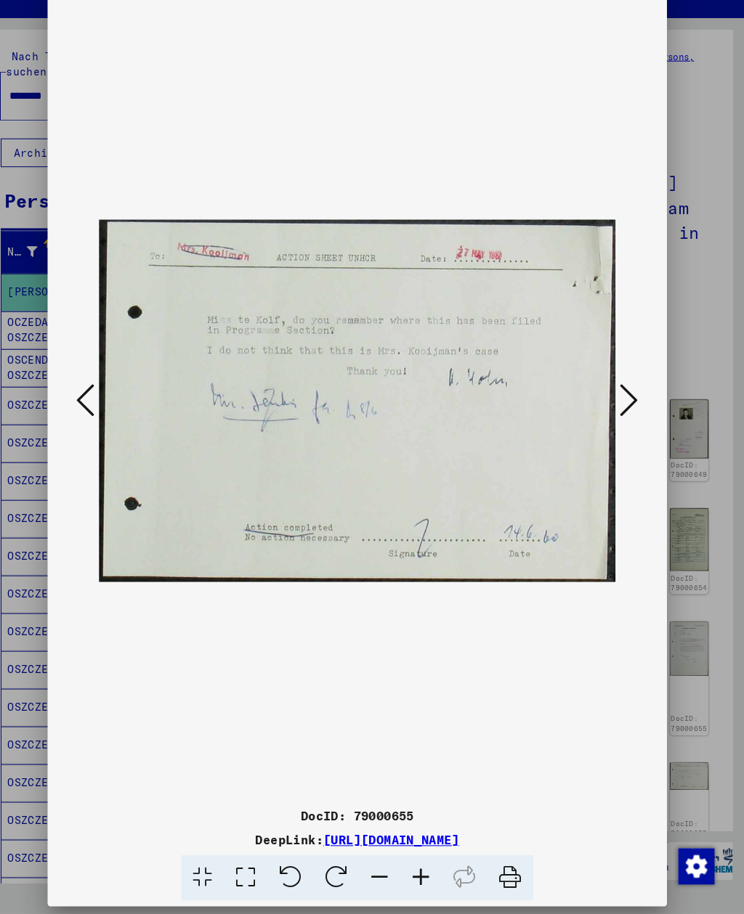
click at [624, 402] on icon at bounding box center [632, 419] width 17 height 35
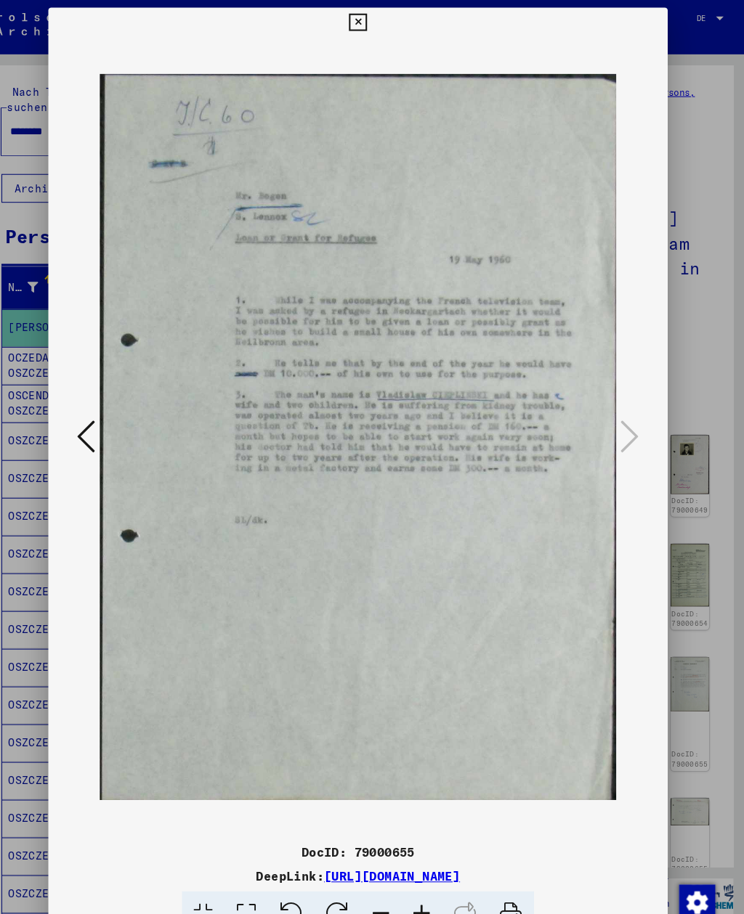
click at [380, 20] on icon at bounding box center [371, 21] width 17 height 17
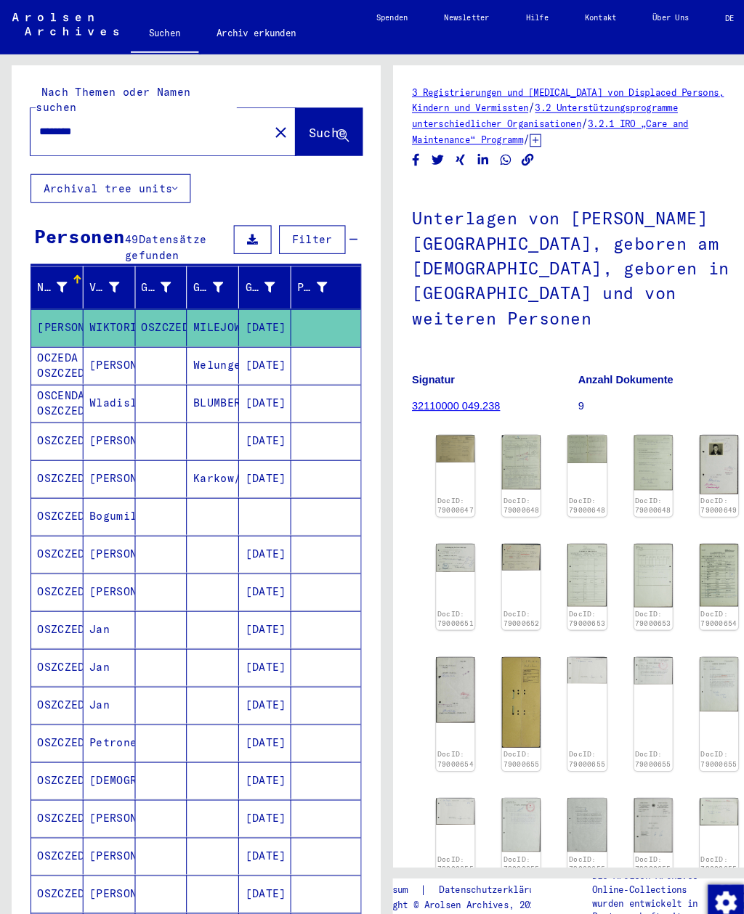
click at [181, 334] on mat-cell "Welungen" at bounding box center [204, 352] width 50 height 36
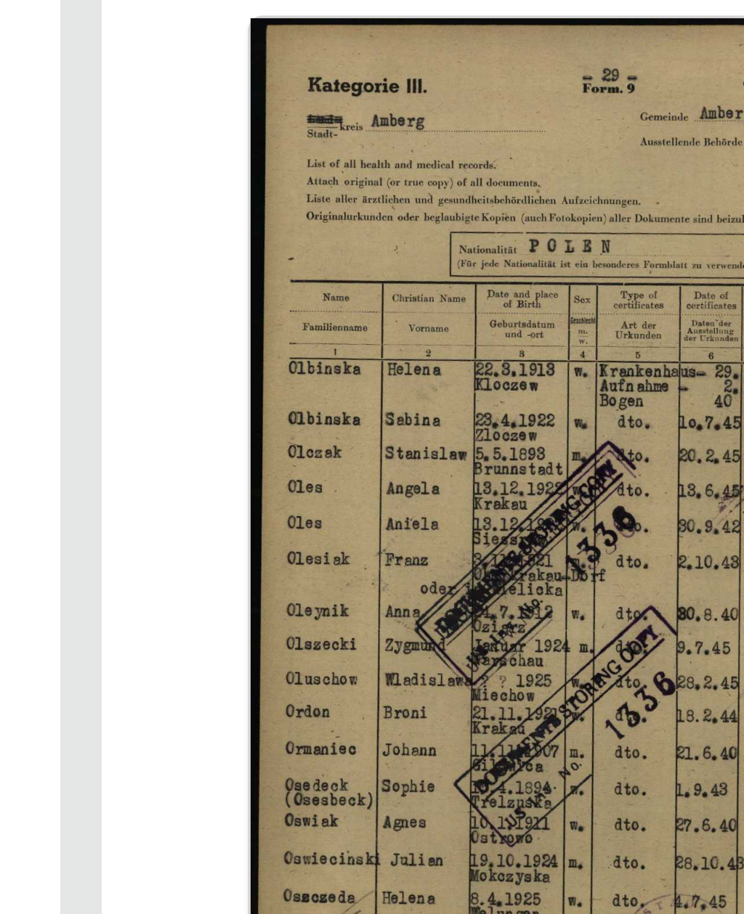
scroll to position [17, 0]
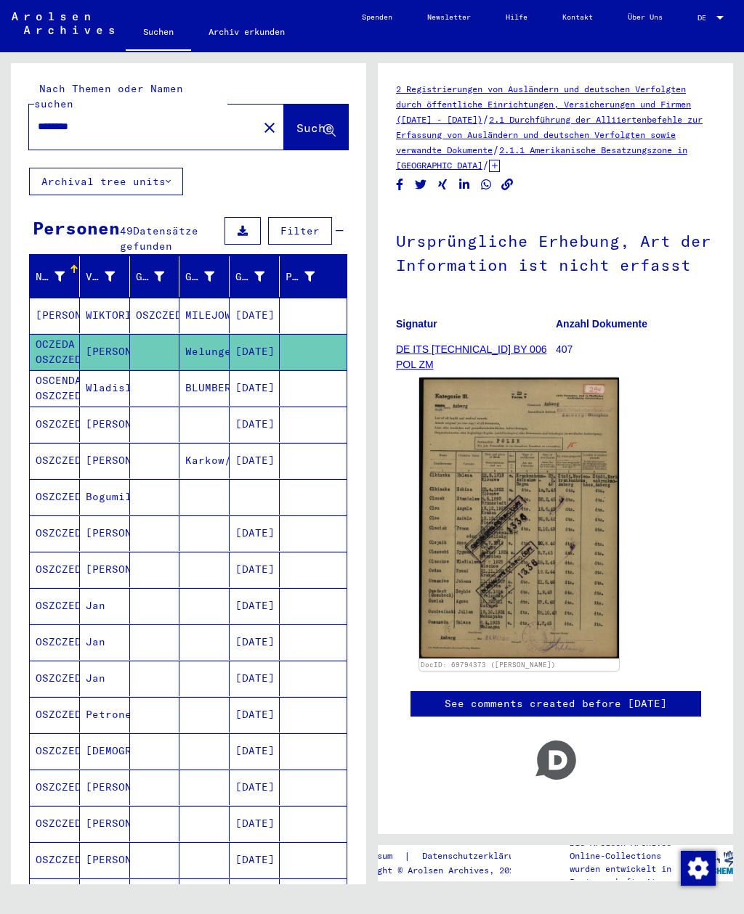
click at [219, 370] on mat-cell "BLUMBERG" at bounding box center [204, 388] width 50 height 36
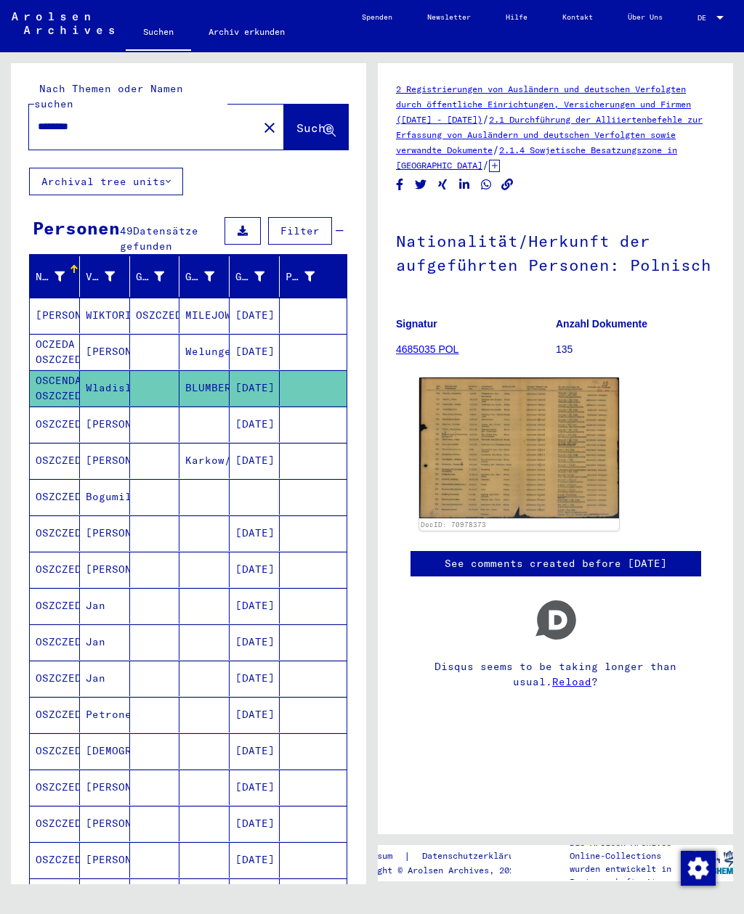
click at [262, 407] on mat-cell "[DATE]" at bounding box center [254, 425] width 50 height 36
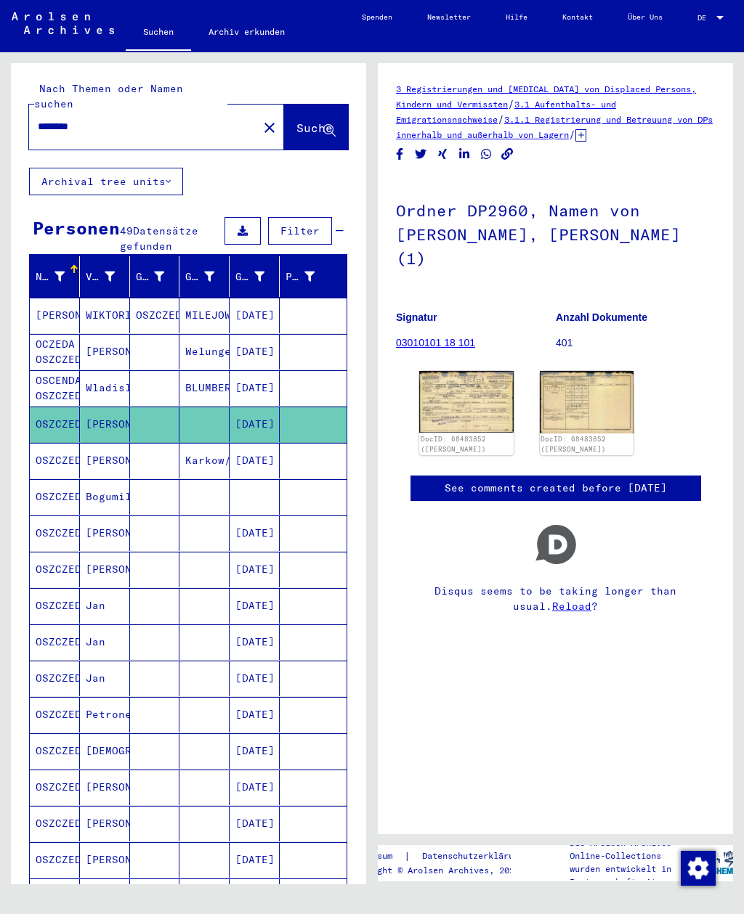
click at [260, 479] on mat-cell at bounding box center [254, 497] width 50 height 36
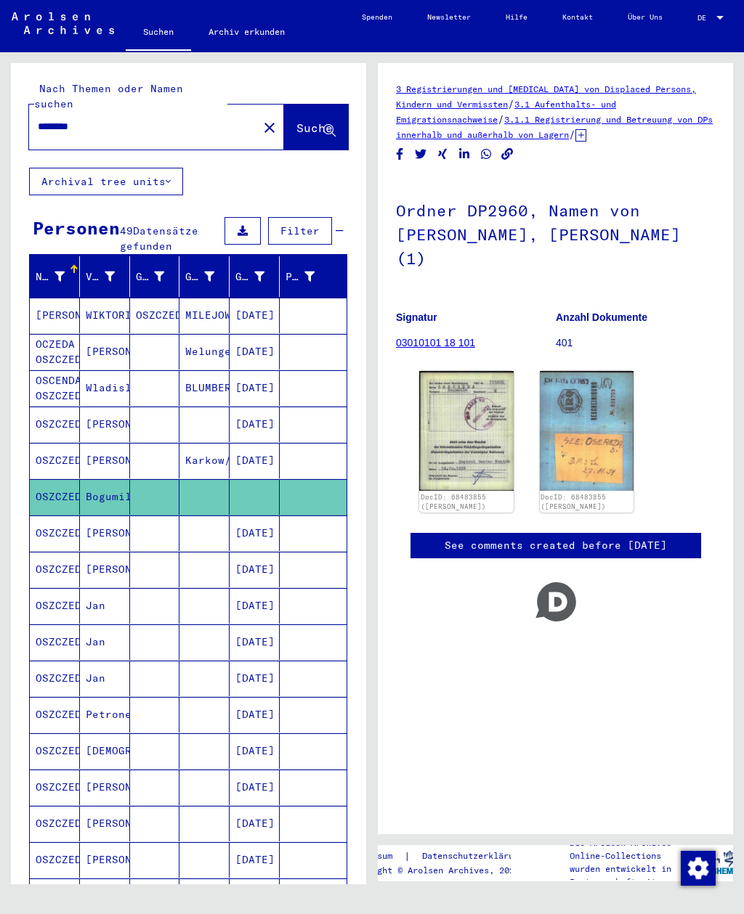
click at [229, 516] on mat-cell at bounding box center [204, 534] width 50 height 36
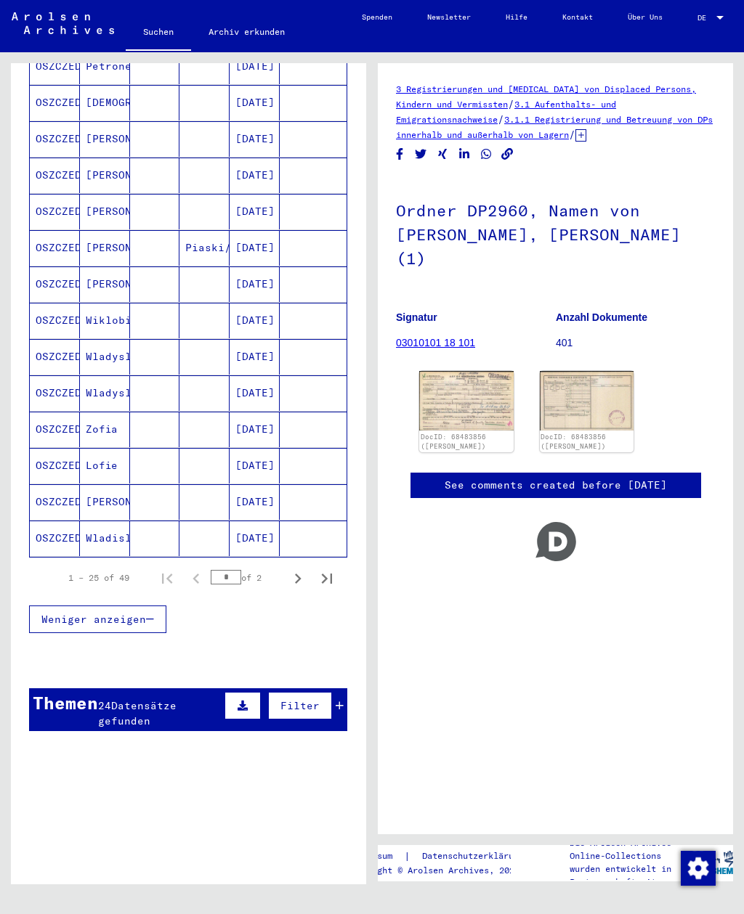
scroll to position [645, 0]
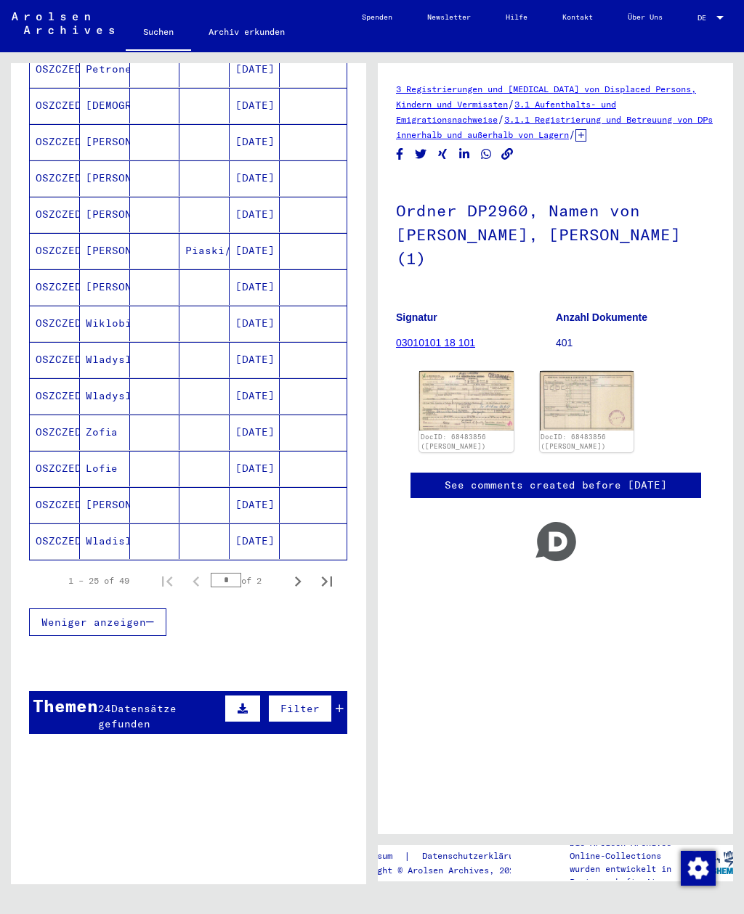
click at [209, 524] on mat-cell at bounding box center [204, 542] width 50 height 36
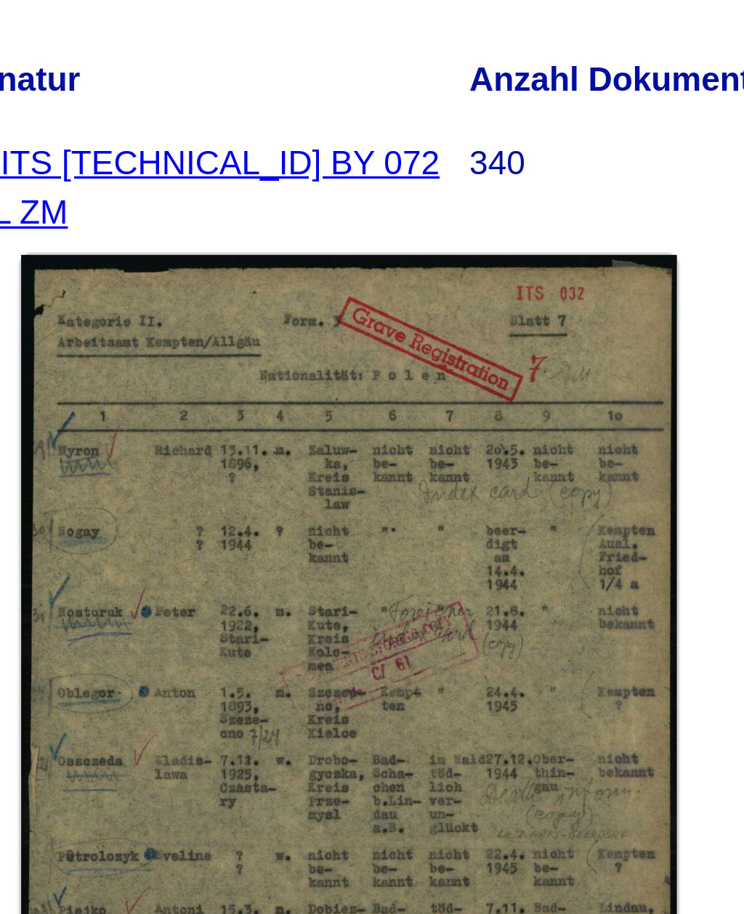
scroll to position [15, 0]
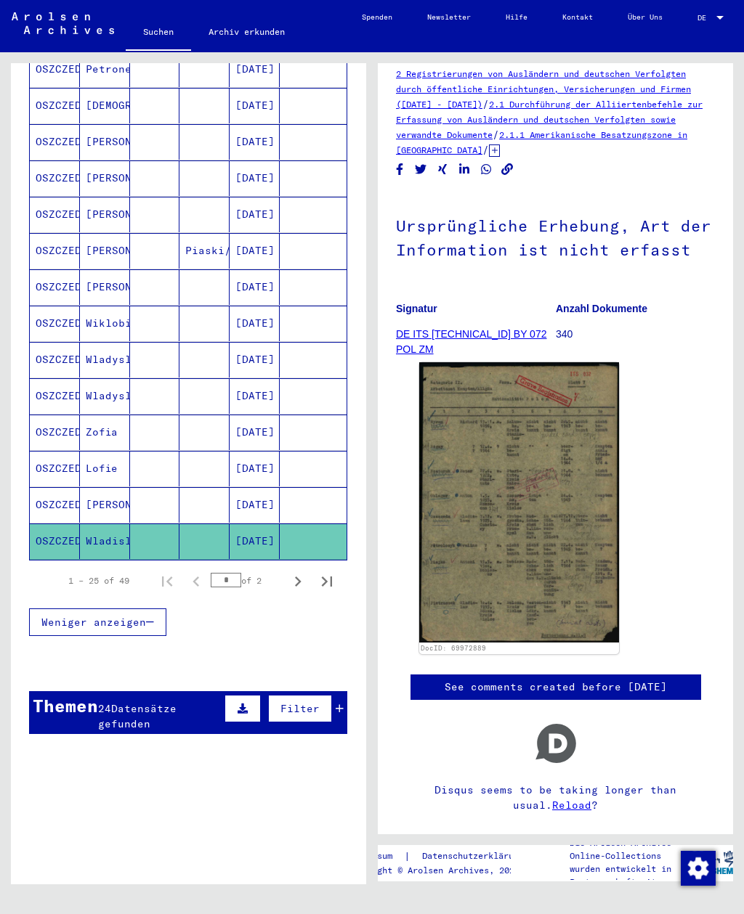
click at [182, 487] on mat-cell at bounding box center [204, 505] width 50 height 36
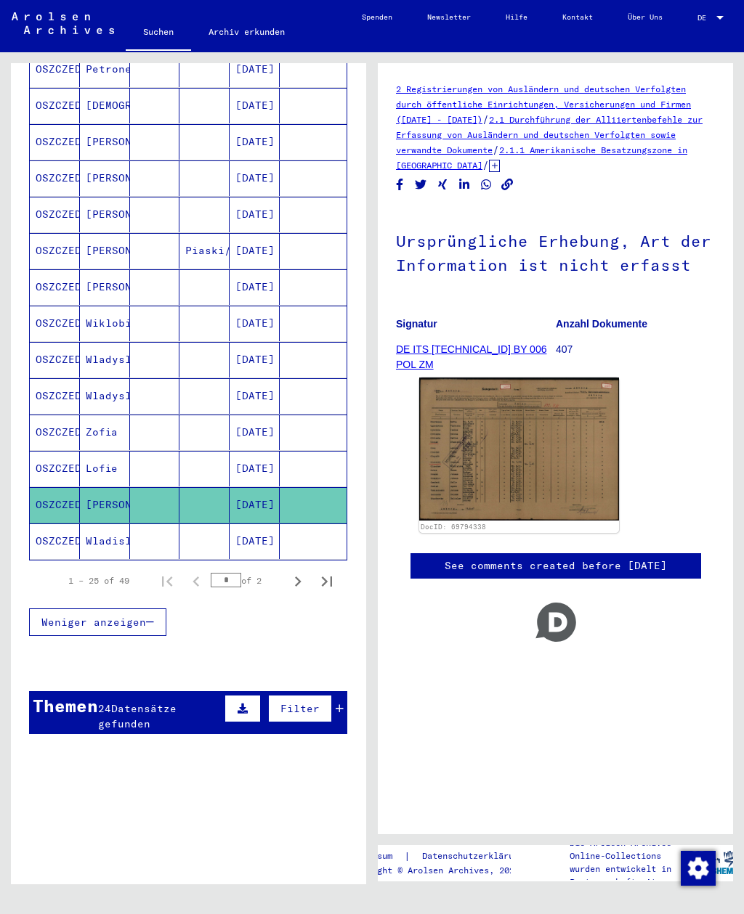
click at [264, 451] on mat-cell "[DATE]" at bounding box center [254, 469] width 50 height 36
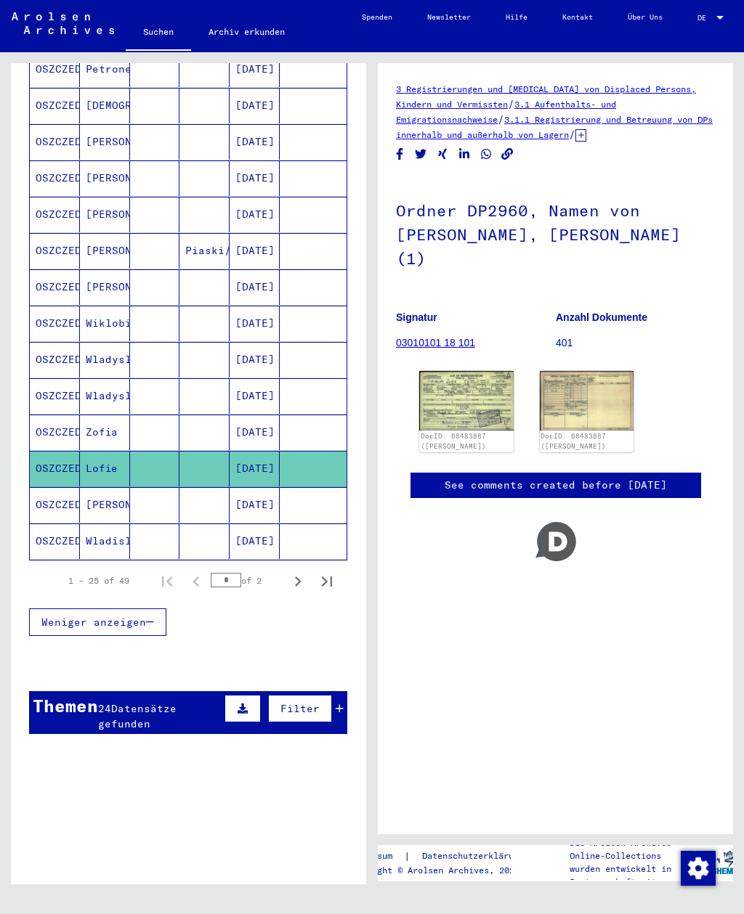
click at [322, 415] on mat-cell at bounding box center [313, 433] width 67 height 36
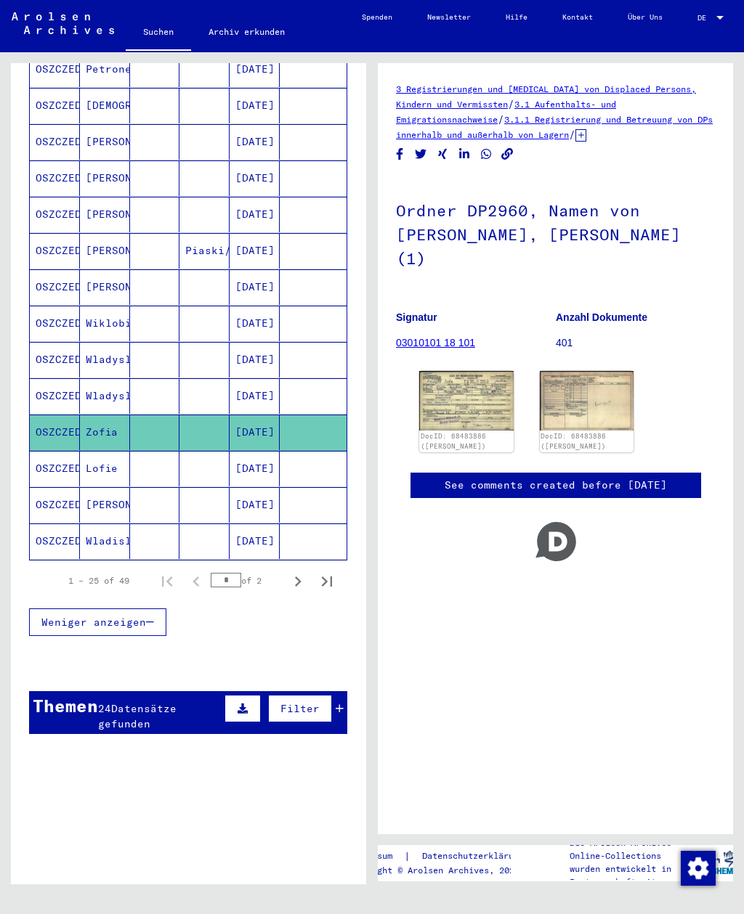
click at [258, 378] on mat-cell "[DATE]" at bounding box center [254, 396] width 50 height 36
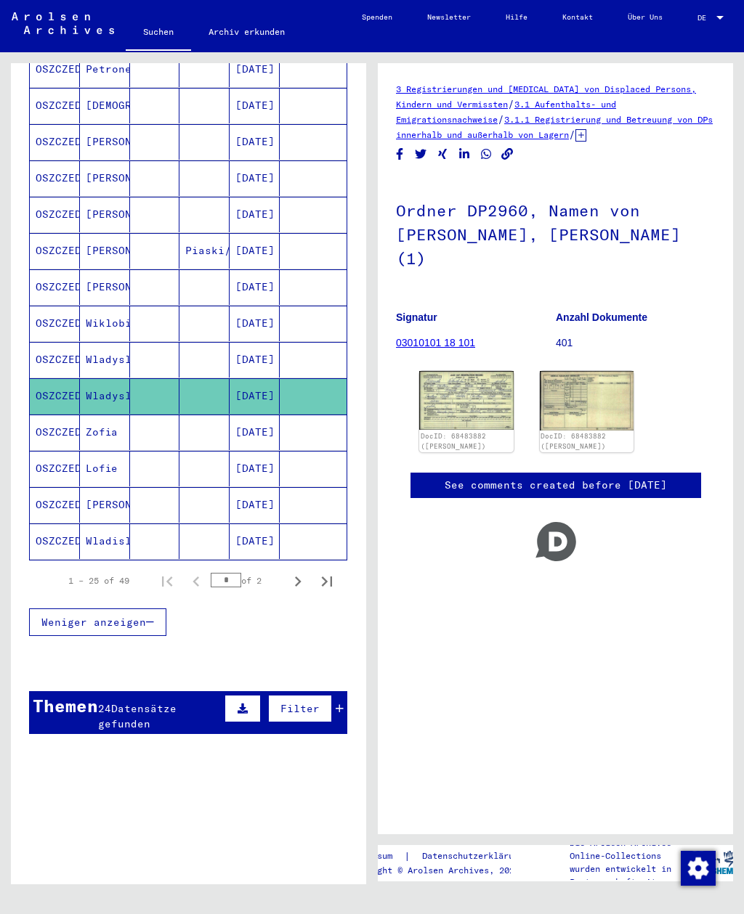
click at [268, 342] on mat-cell "[DATE]" at bounding box center [254, 360] width 50 height 36
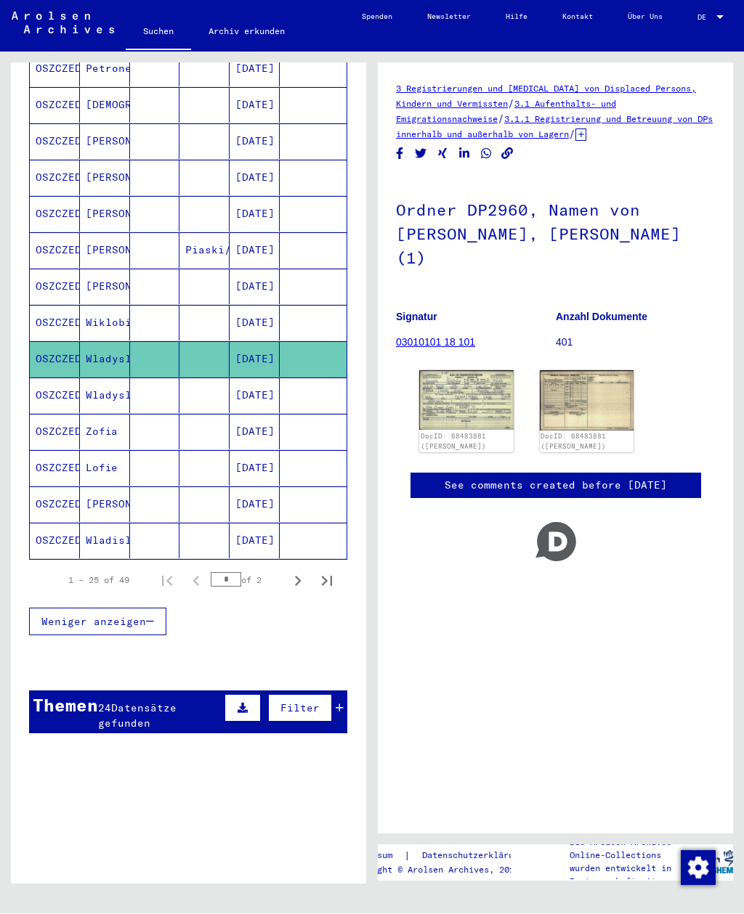
click at [289, 306] on mat-cell at bounding box center [313, 324] width 67 height 36
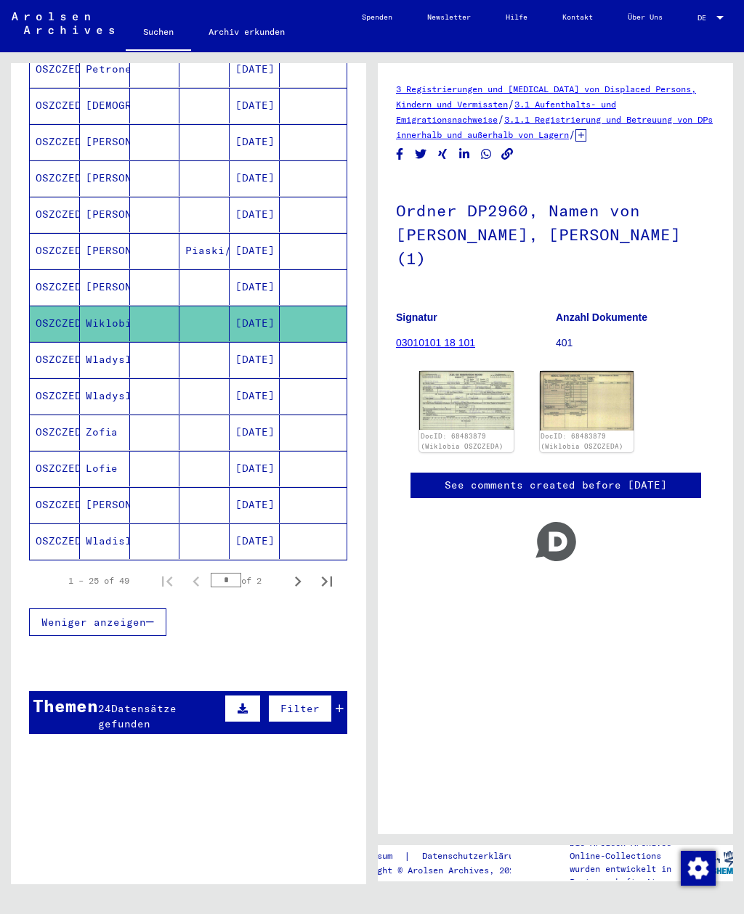
click at [282, 269] on mat-cell at bounding box center [313, 287] width 67 height 36
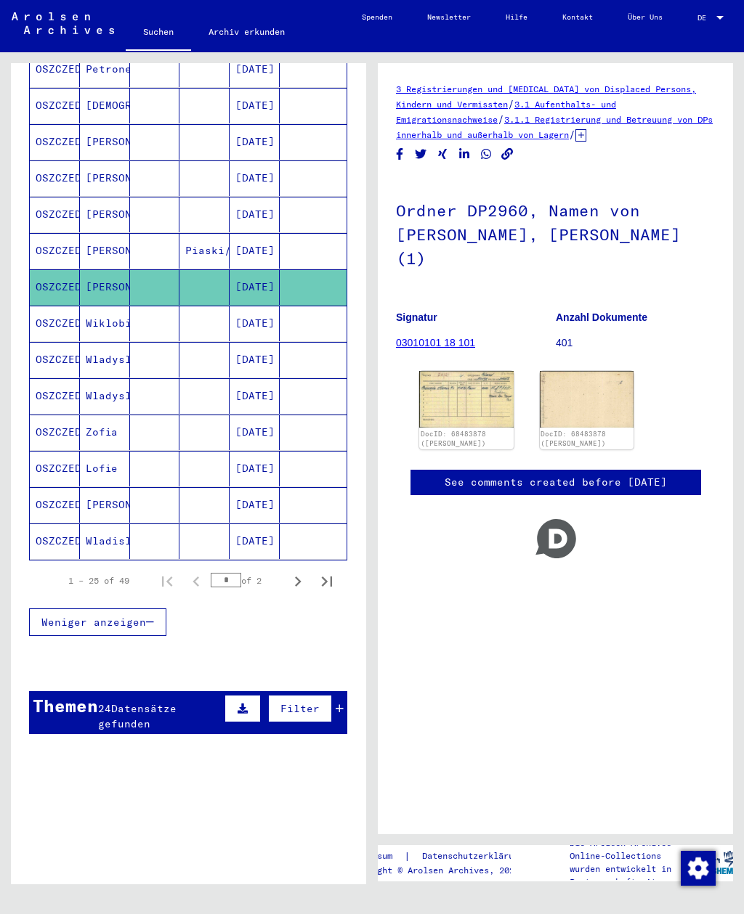
click at [275, 233] on mat-cell "[DATE]" at bounding box center [254, 251] width 50 height 36
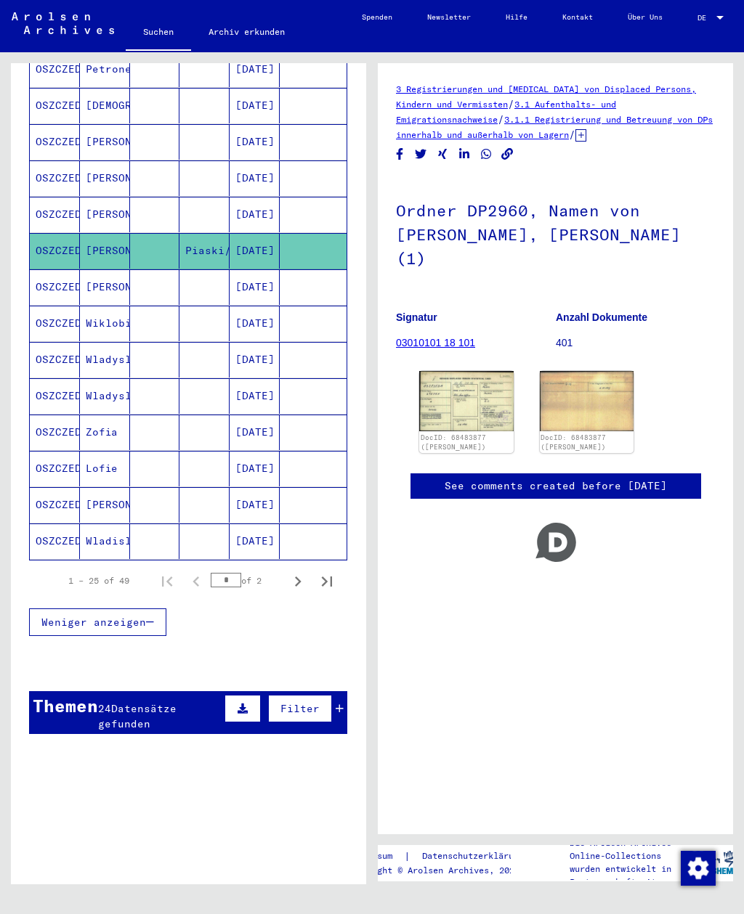
click at [260, 197] on mat-cell "[DATE]" at bounding box center [254, 215] width 50 height 36
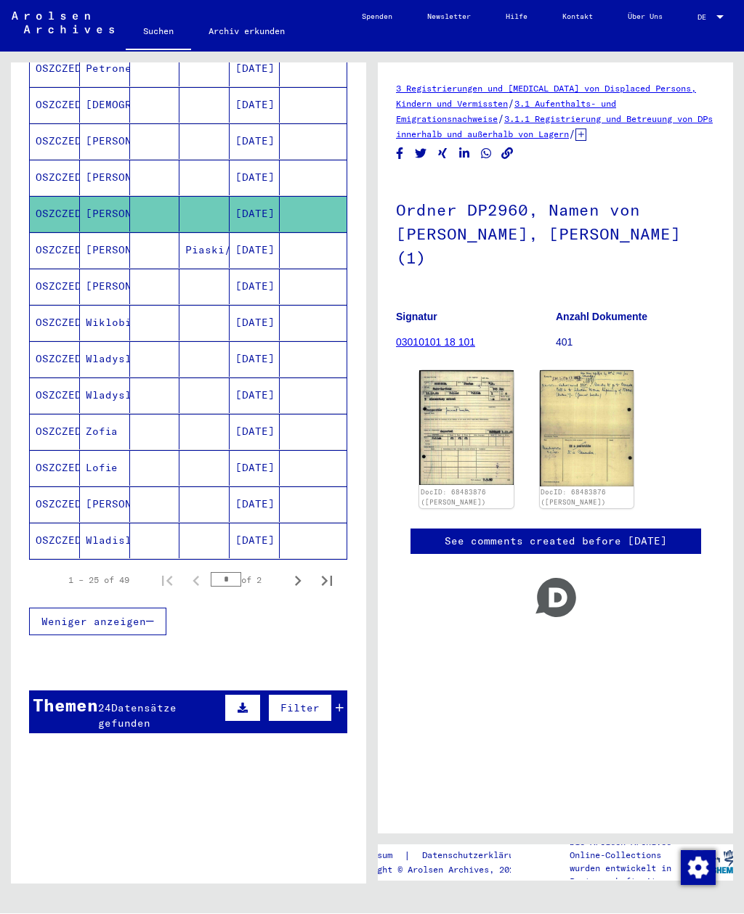
click at [287, 160] on mat-cell at bounding box center [313, 178] width 67 height 36
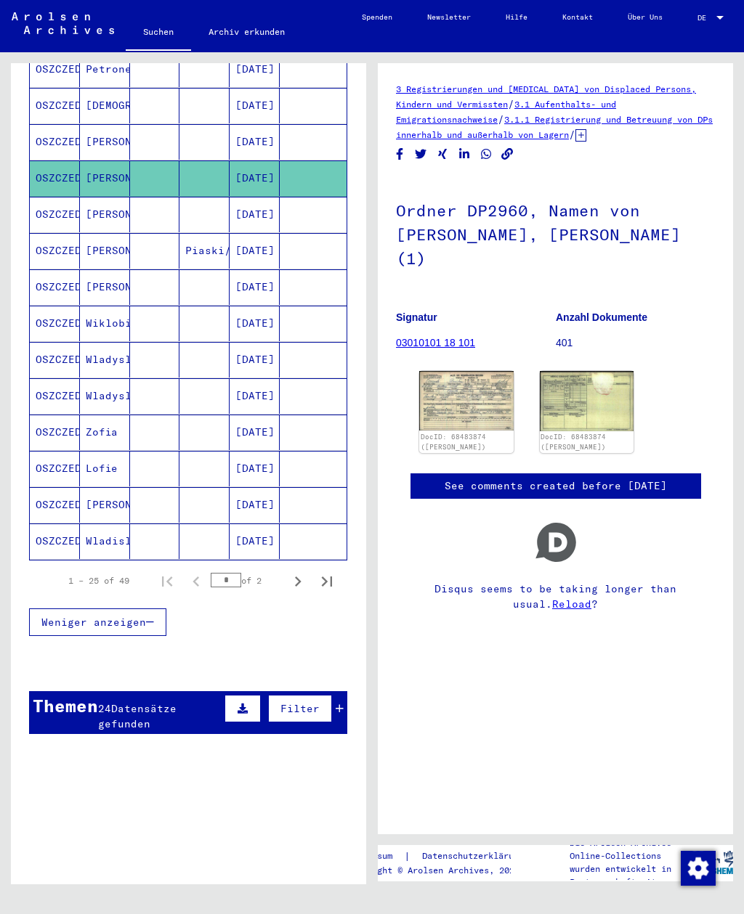
click at [51, 197] on mat-cell "OSZCZEDA" at bounding box center [55, 215] width 50 height 36
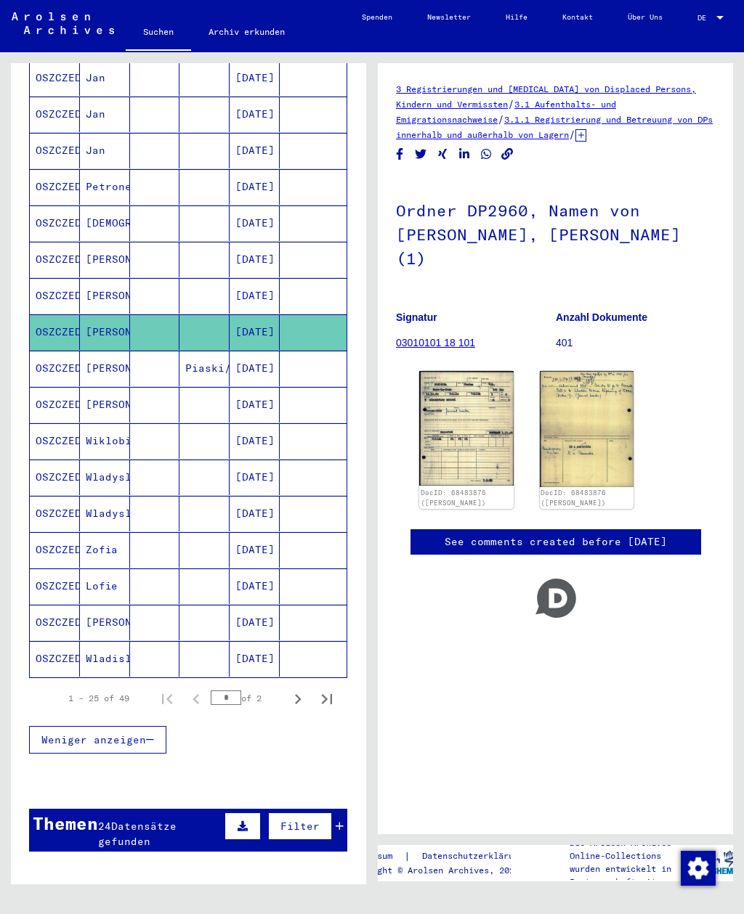
scroll to position [526, 0]
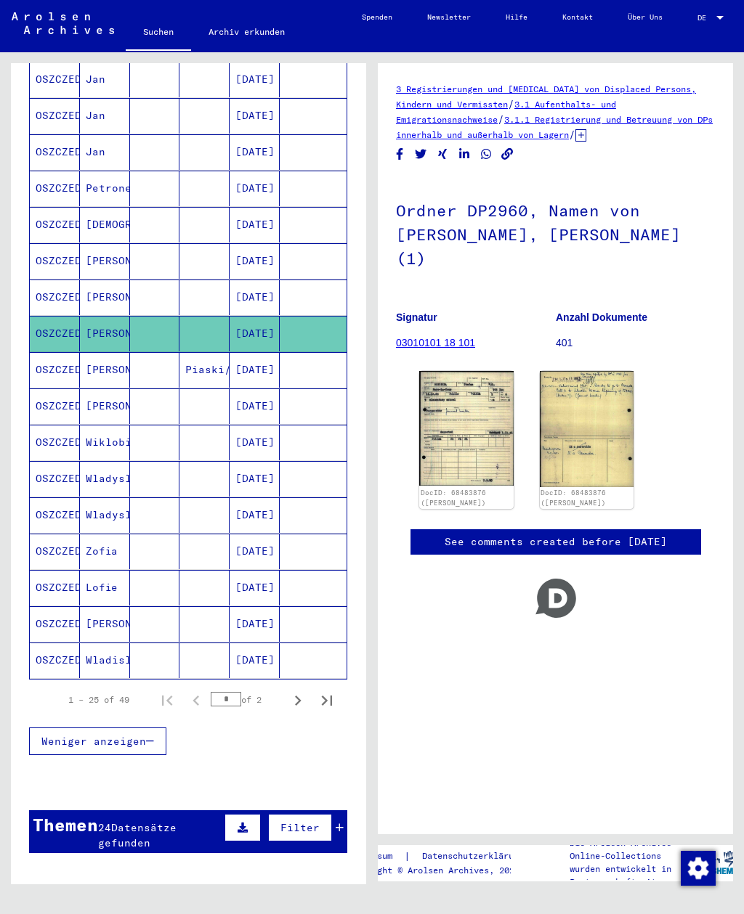
click at [55, 243] on mat-cell "OSZCZEDA" at bounding box center [55, 261] width 50 height 36
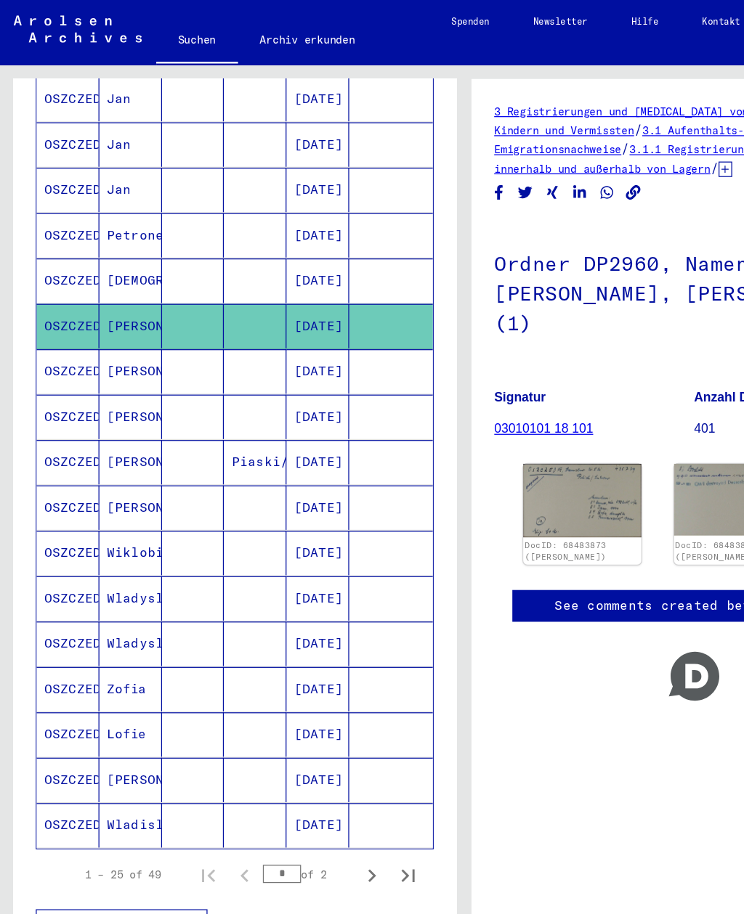
click at [64, 207] on mat-cell "OSZCZEDA" at bounding box center [55, 225] width 50 height 36
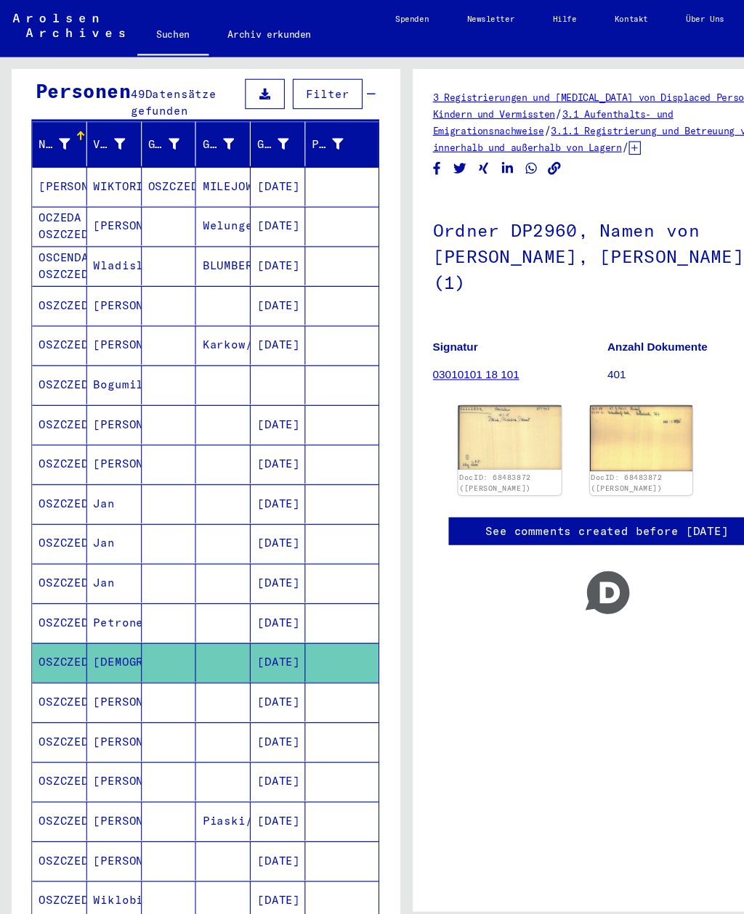
scroll to position [150, 0]
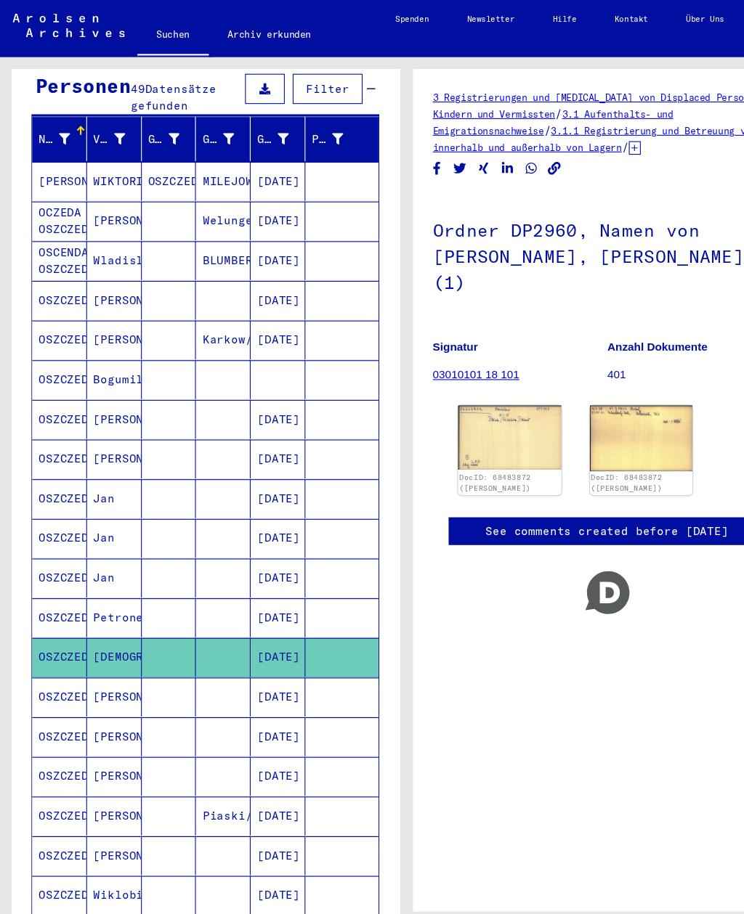
click at [100, 439] on mat-cell "Jan" at bounding box center [105, 457] width 50 height 36
